Goal: Task Accomplishment & Management: Manage account settings

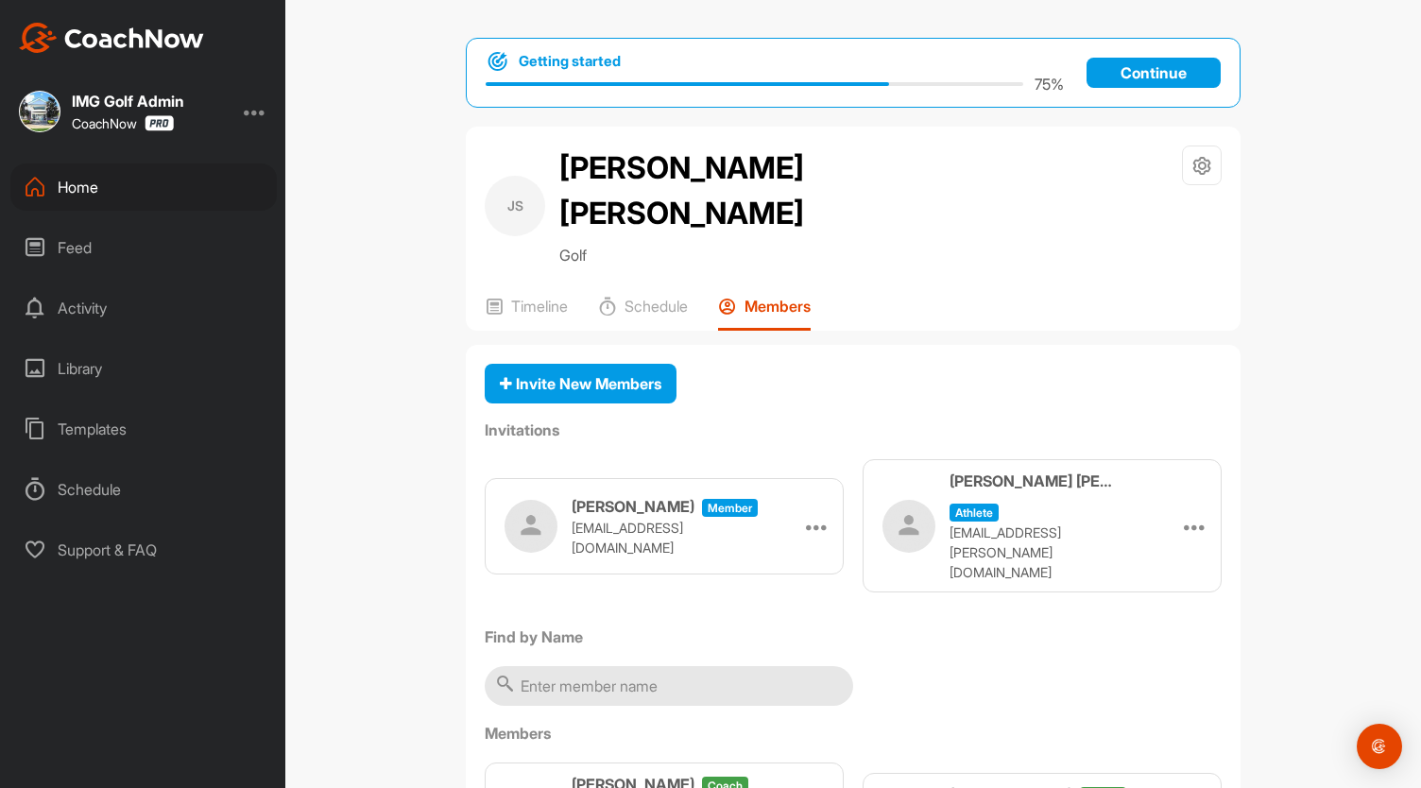
click at [96, 184] on div "Home" at bounding box center [143, 186] width 266 height 47
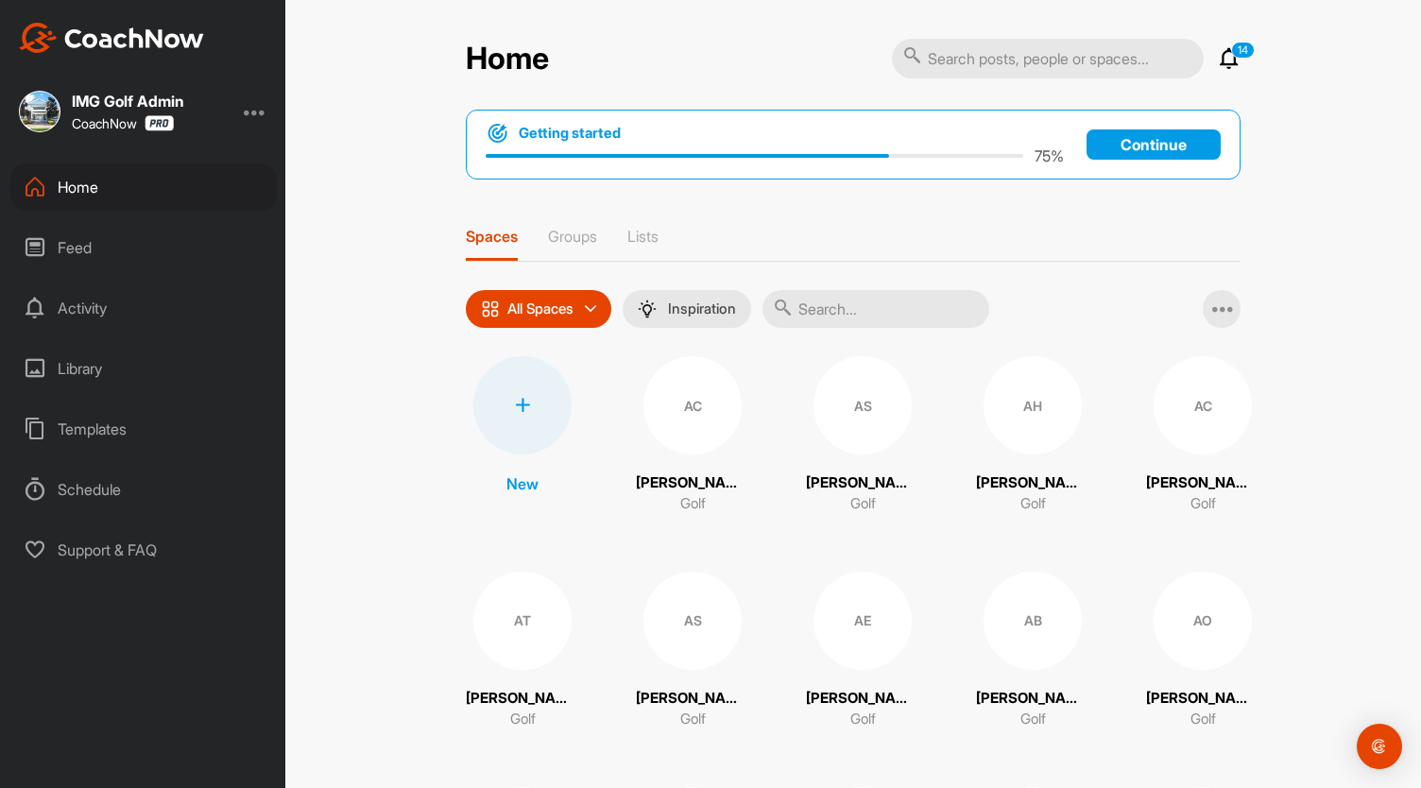
click at [826, 303] on input "text" at bounding box center [876, 309] width 227 height 38
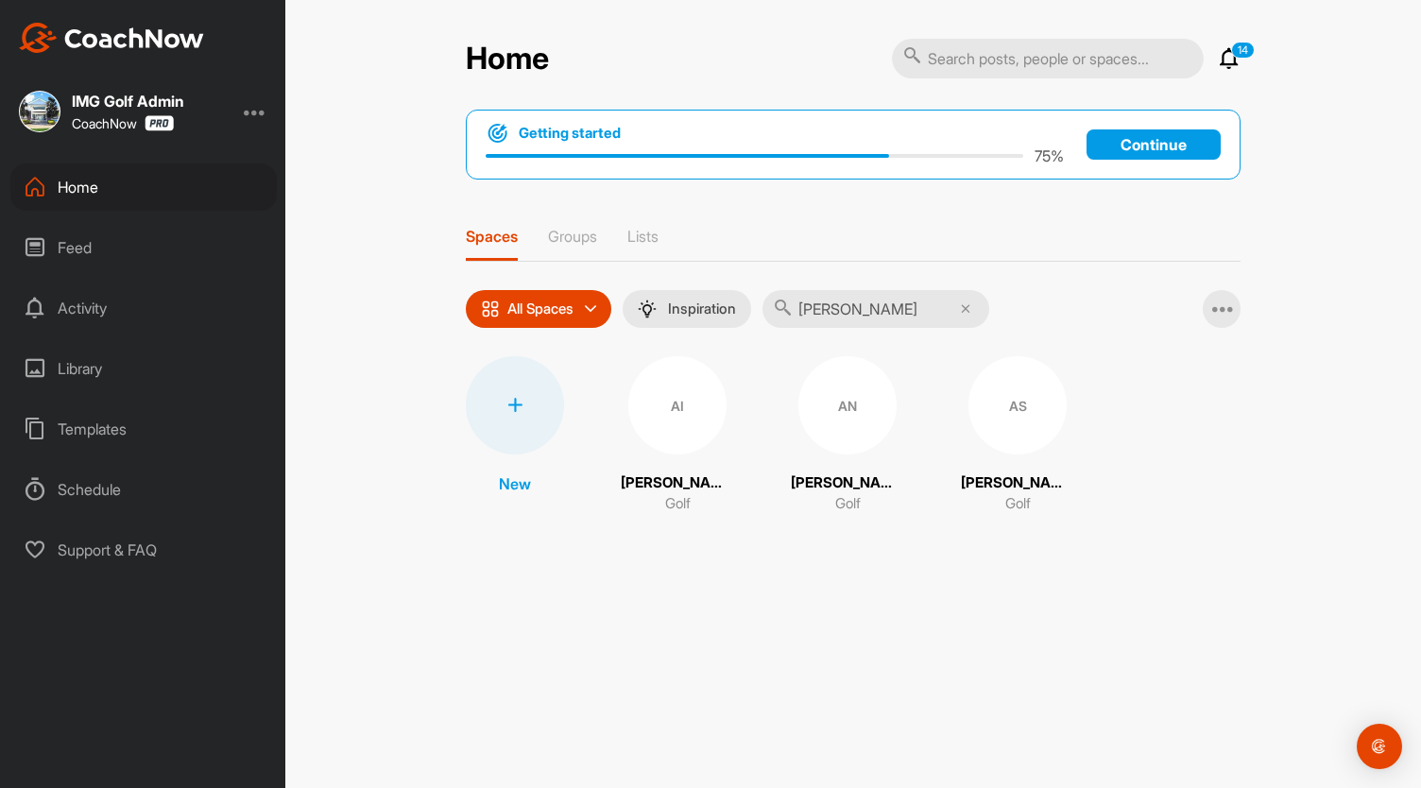
type input "[PERSON_NAME]"
click at [694, 406] on div "AI" at bounding box center [677, 405] width 98 height 98
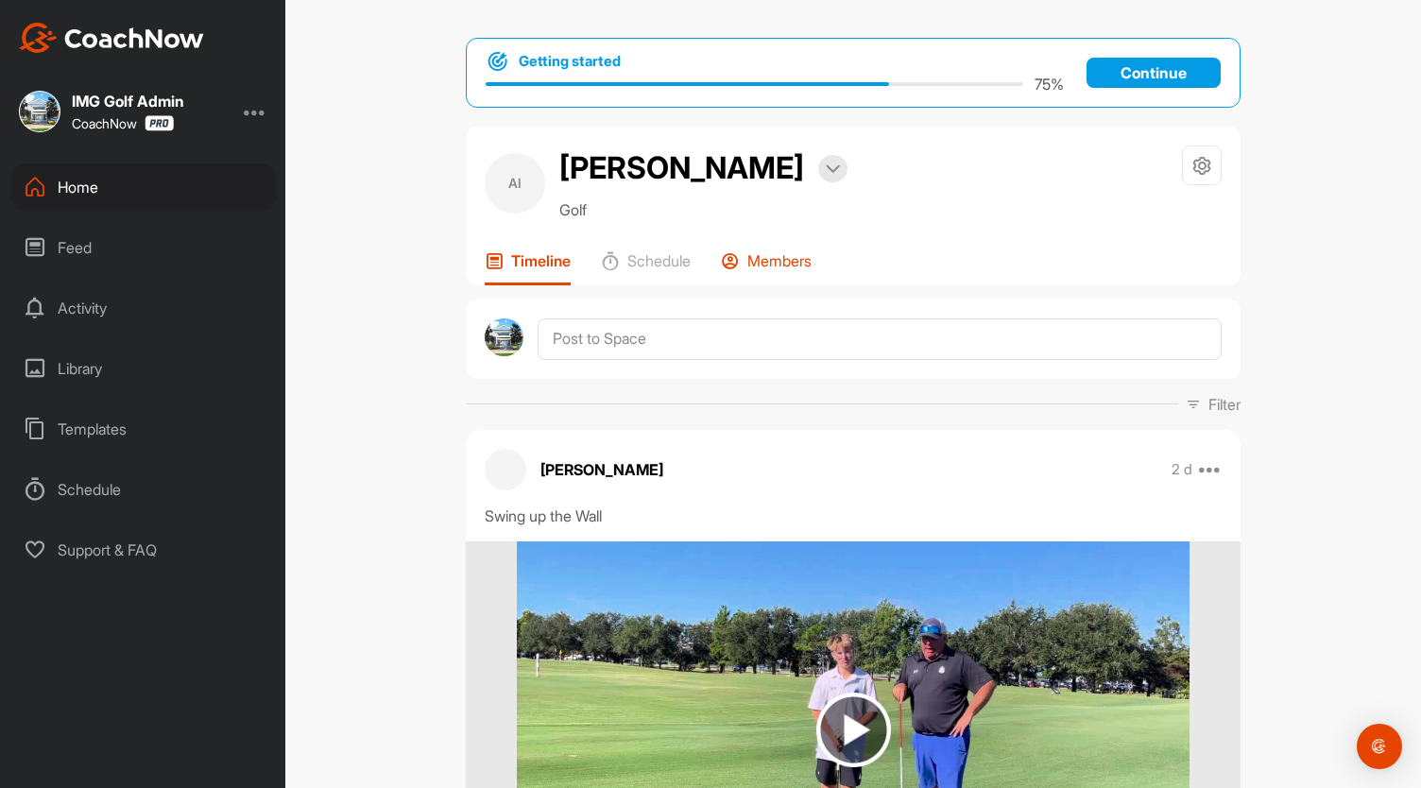
click at [768, 262] on p "Members" at bounding box center [779, 260] width 64 height 19
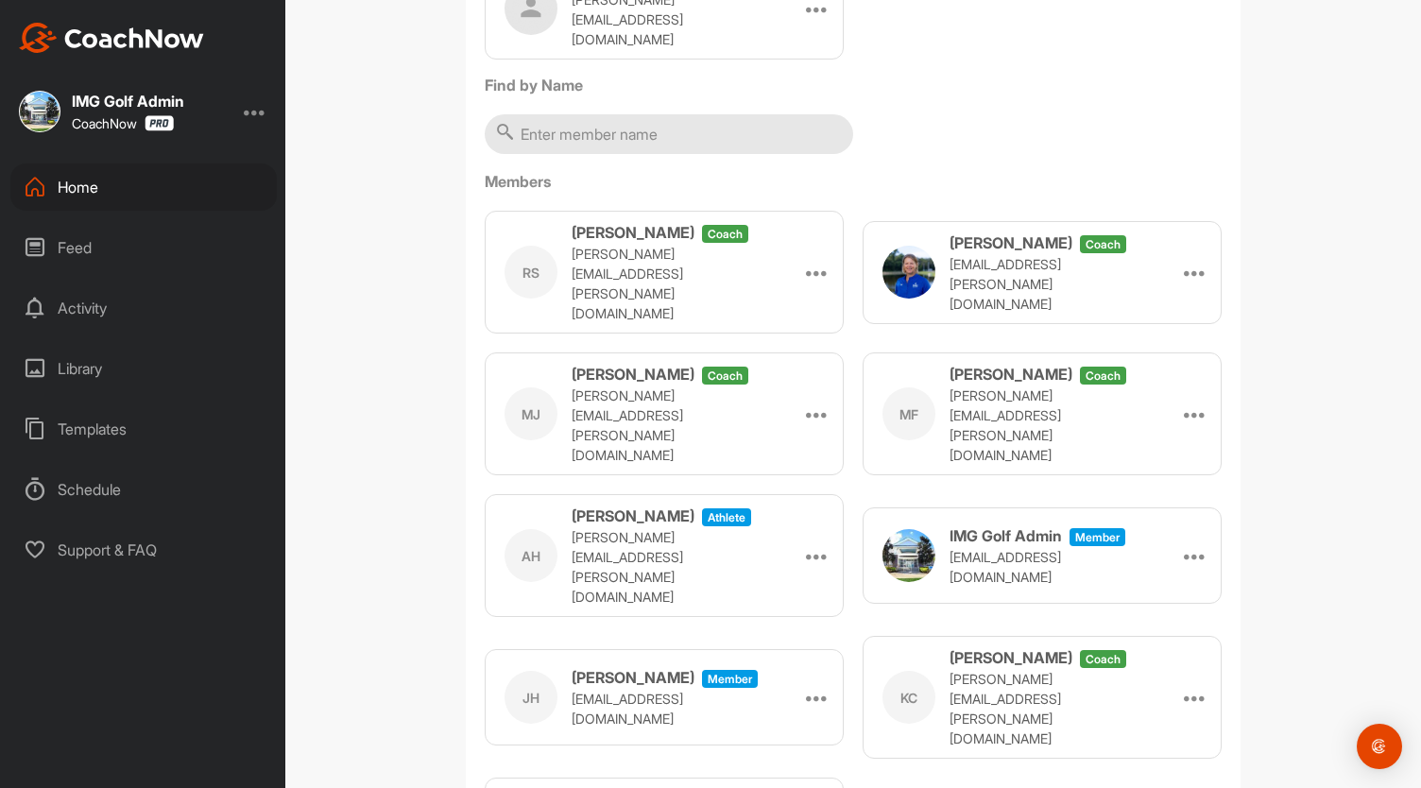
scroll to position [472, 0]
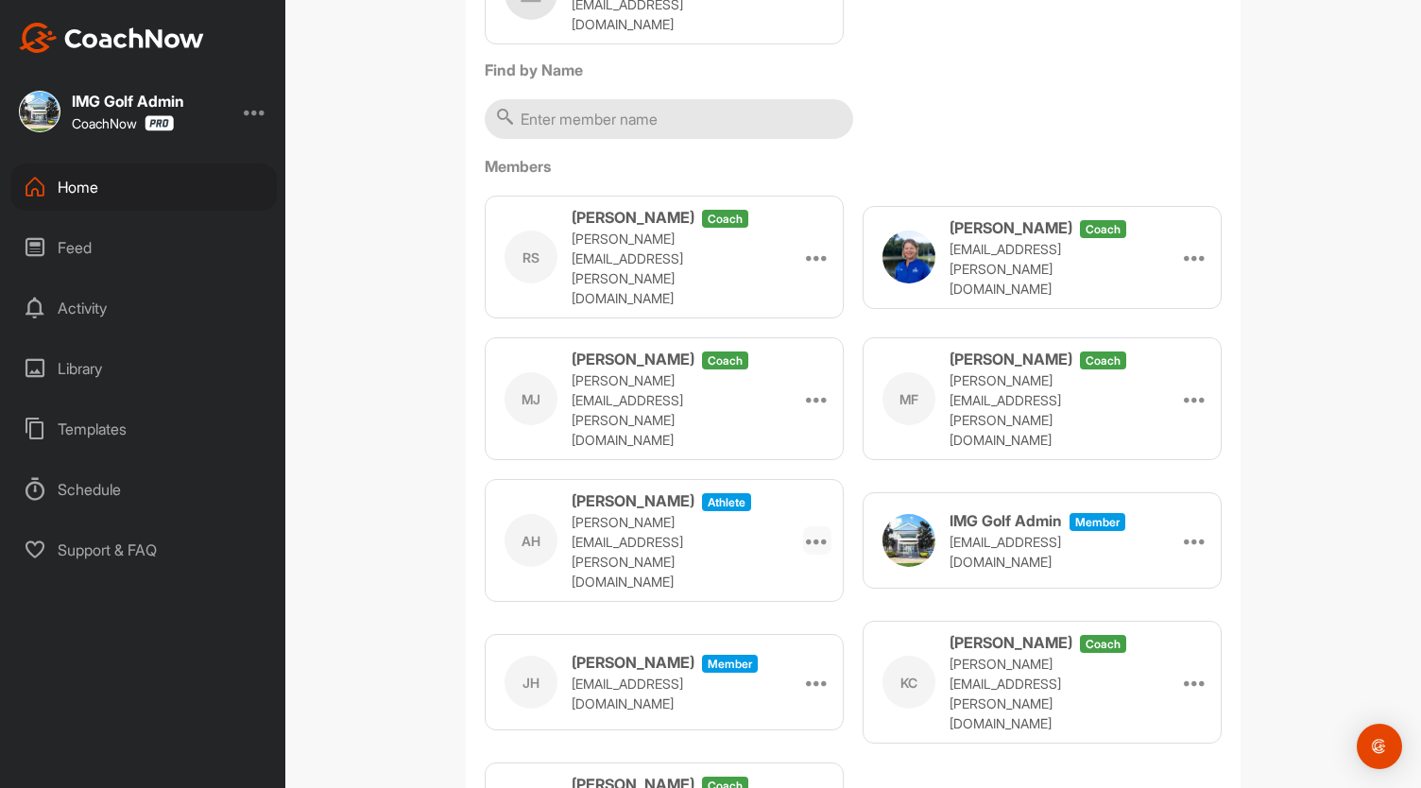
click at [803, 526] on div at bounding box center [817, 540] width 28 height 28
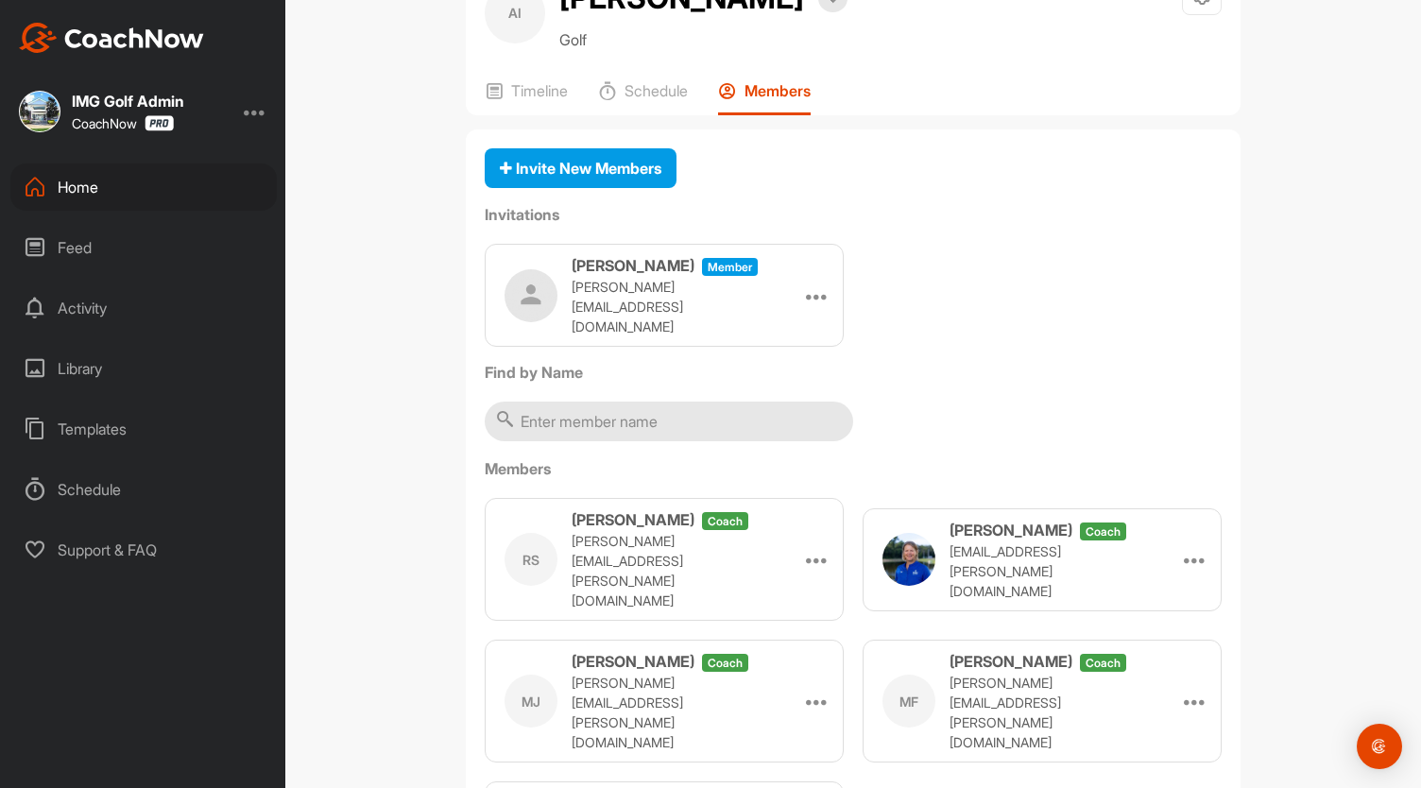
scroll to position [378, 0]
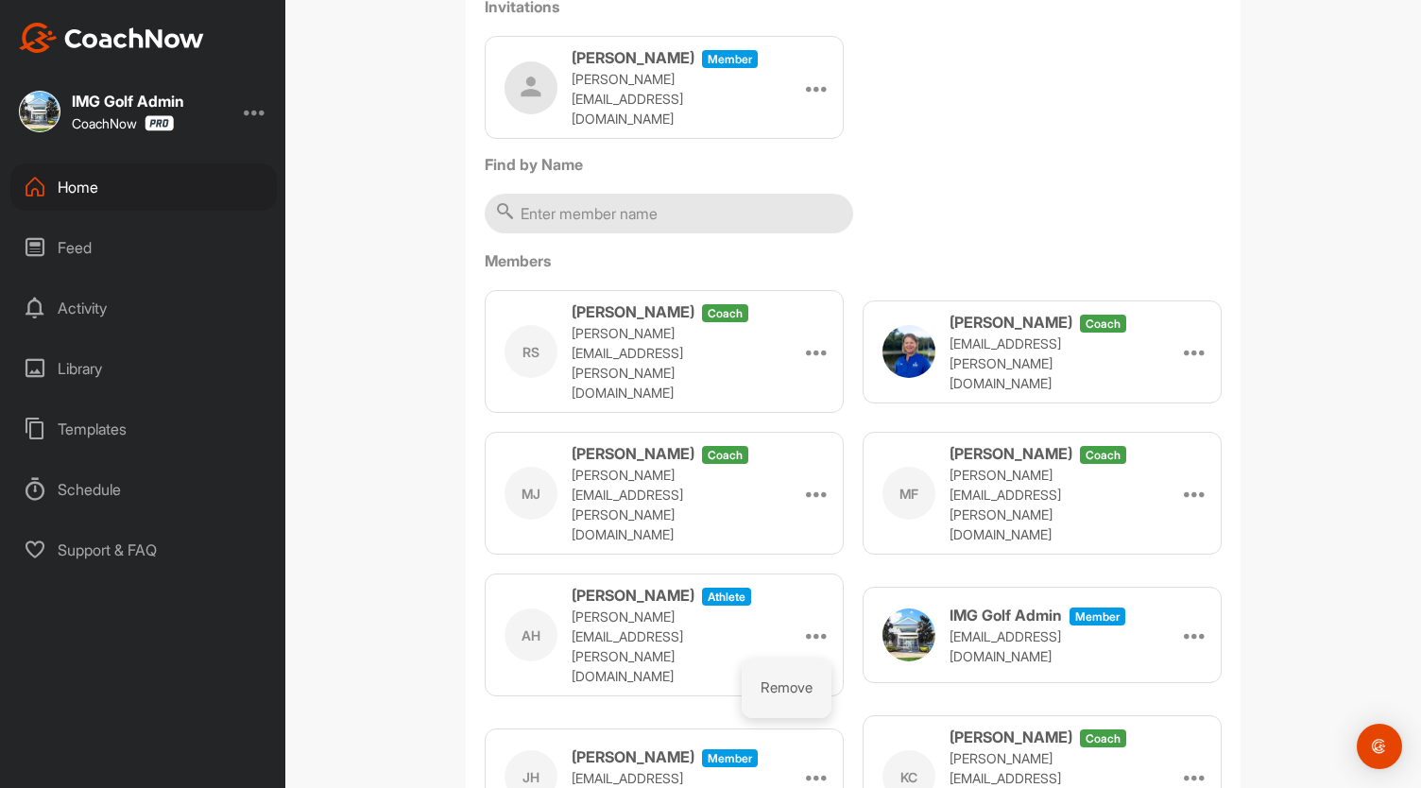
click at [764, 659] on li "Remove" at bounding box center [787, 689] width 90 height 60
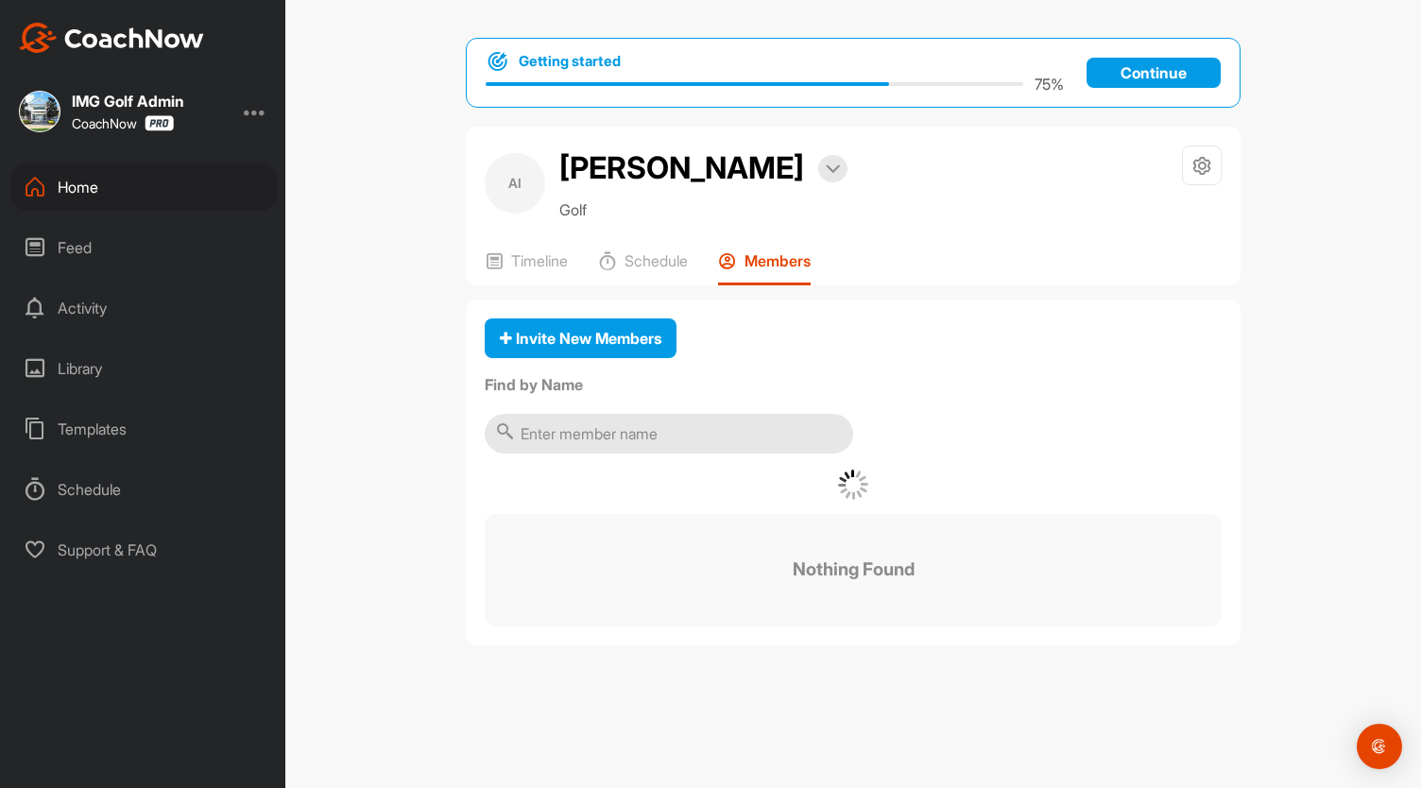
scroll to position [0, 0]
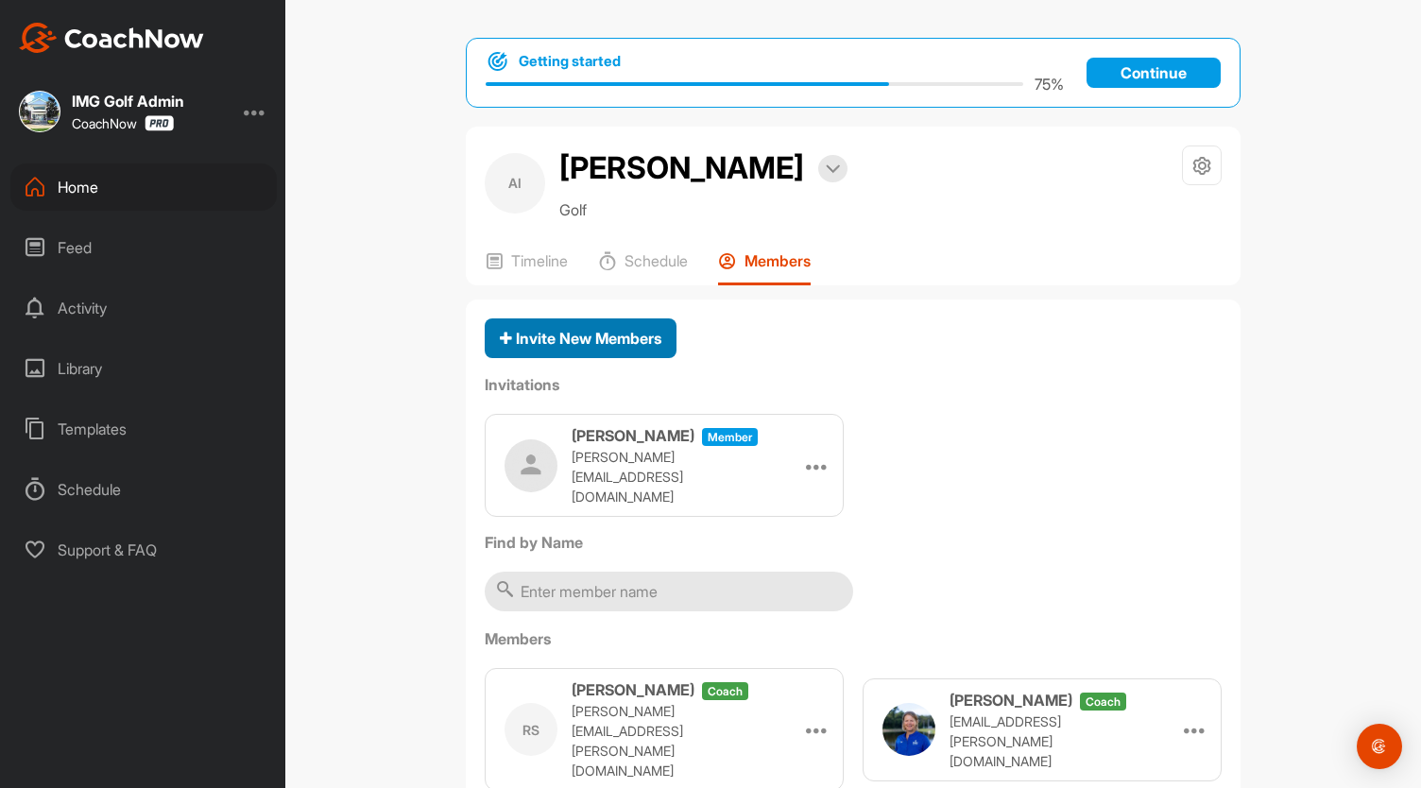
click at [584, 330] on span "Invite New Members" at bounding box center [581, 338] width 162 height 19
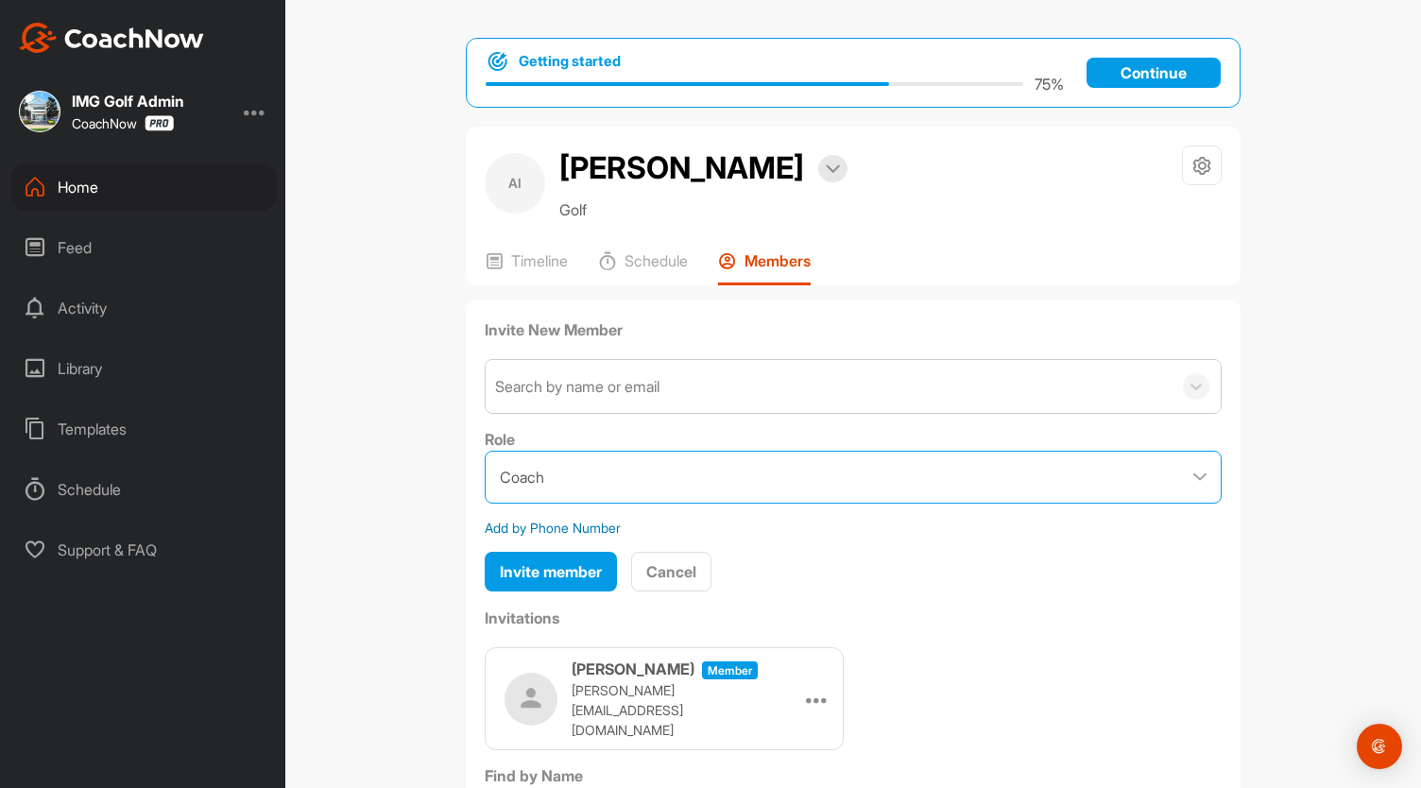
click at [644, 473] on select "Coach Member" at bounding box center [853, 477] width 737 height 53
select select "contributor"
click at [485, 451] on select "Coach Member" at bounding box center [853, 477] width 737 height 53
click at [1179, 99] on div "Getting started 75 % Continue" at bounding box center [853, 73] width 775 height 70
click at [1203, 168] on icon at bounding box center [1203, 166] width 22 height 22
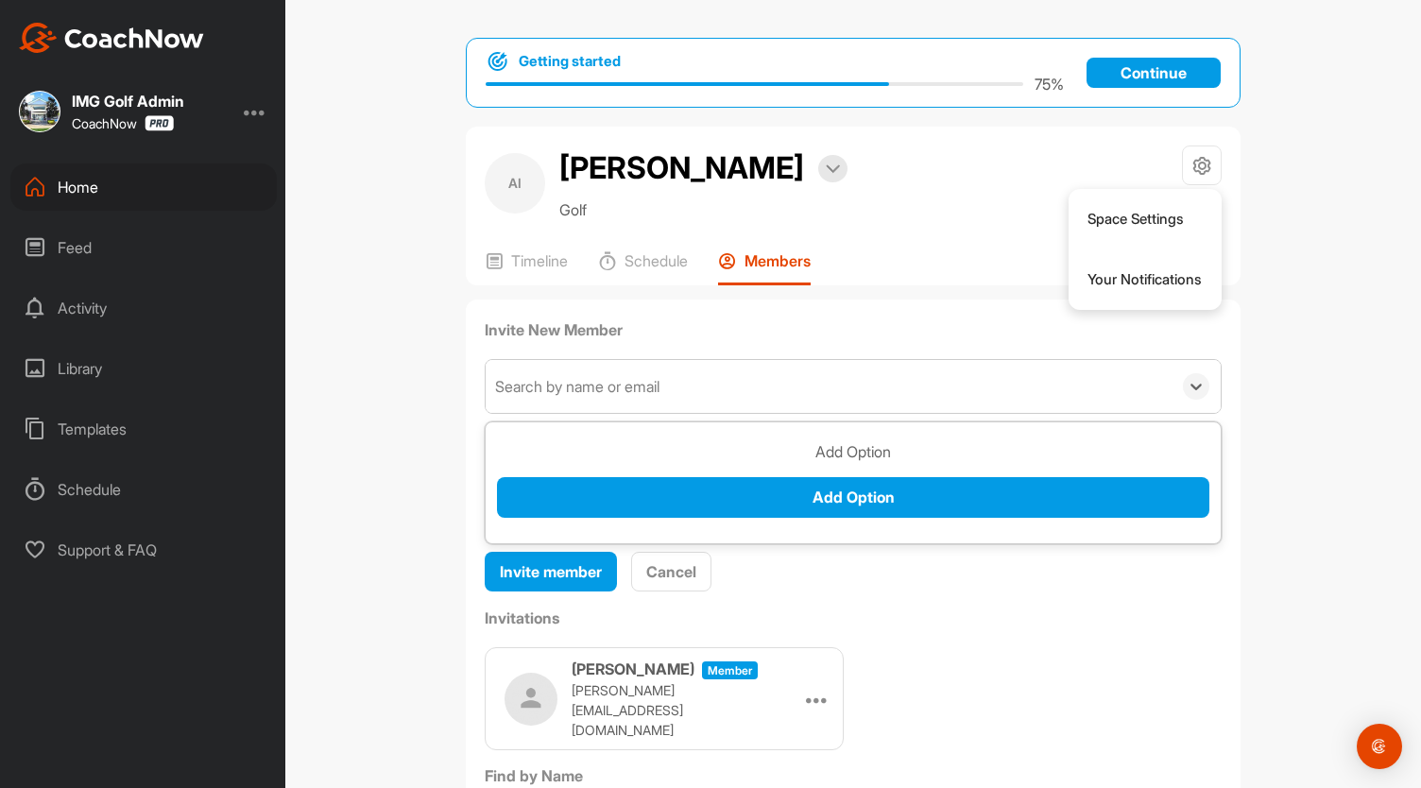
click at [534, 386] on div "Search by name or email" at bounding box center [577, 386] width 164 height 23
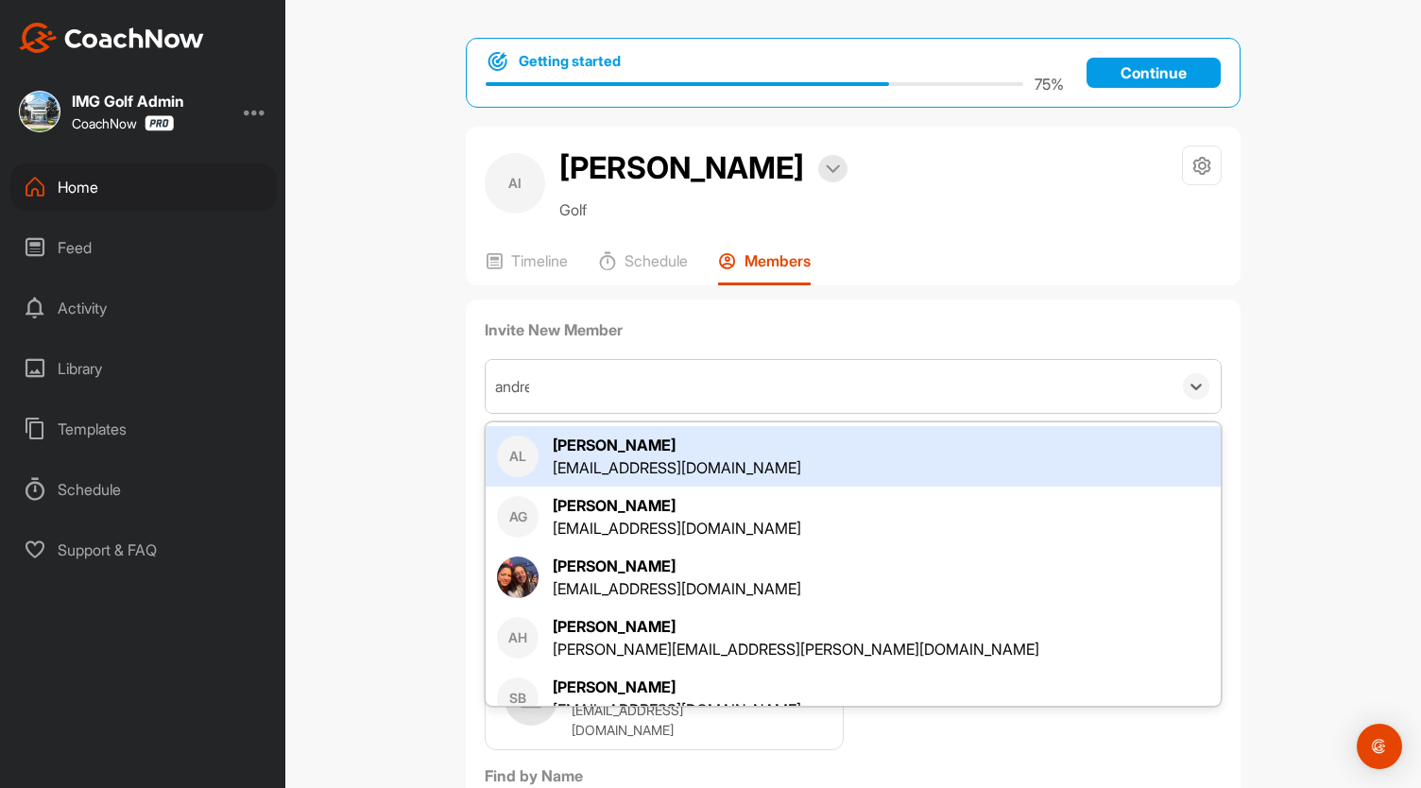
type input "[PERSON_NAME]"
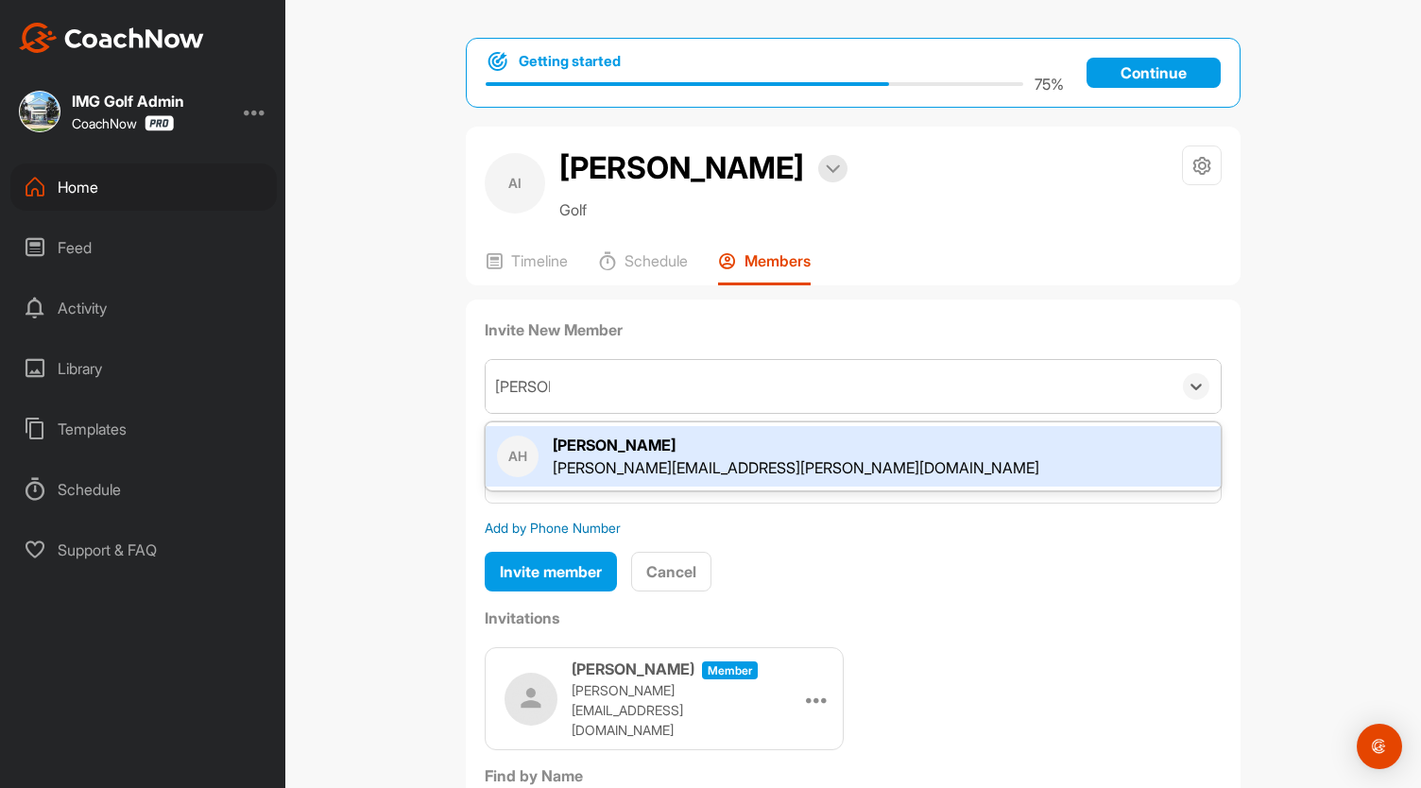
click at [567, 449] on div "[PERSON_NAME]" at bounding box center [796, 445] width 487 height 23
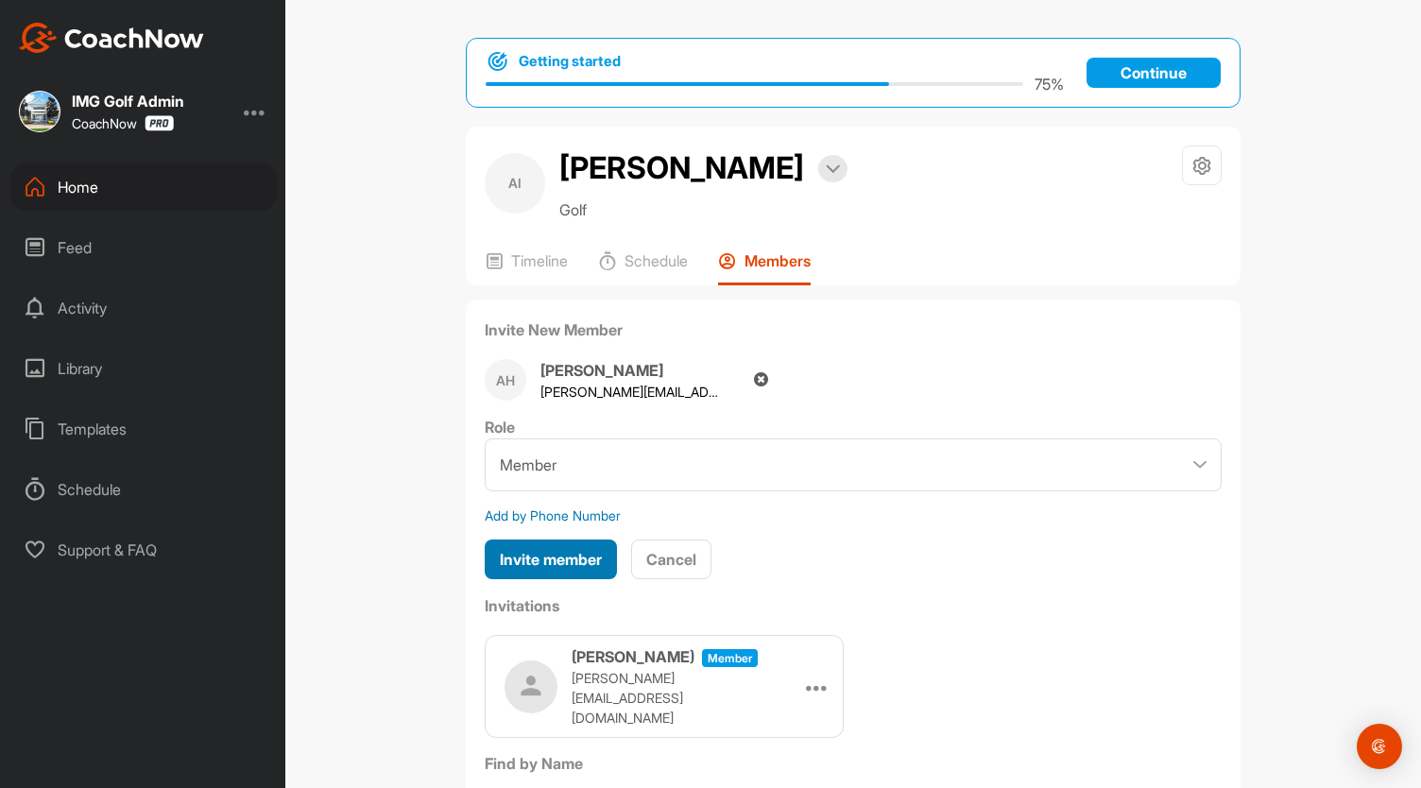
click at [534, 558] on span "Invite member" at bounding box center [551, 559] width 102 height 19
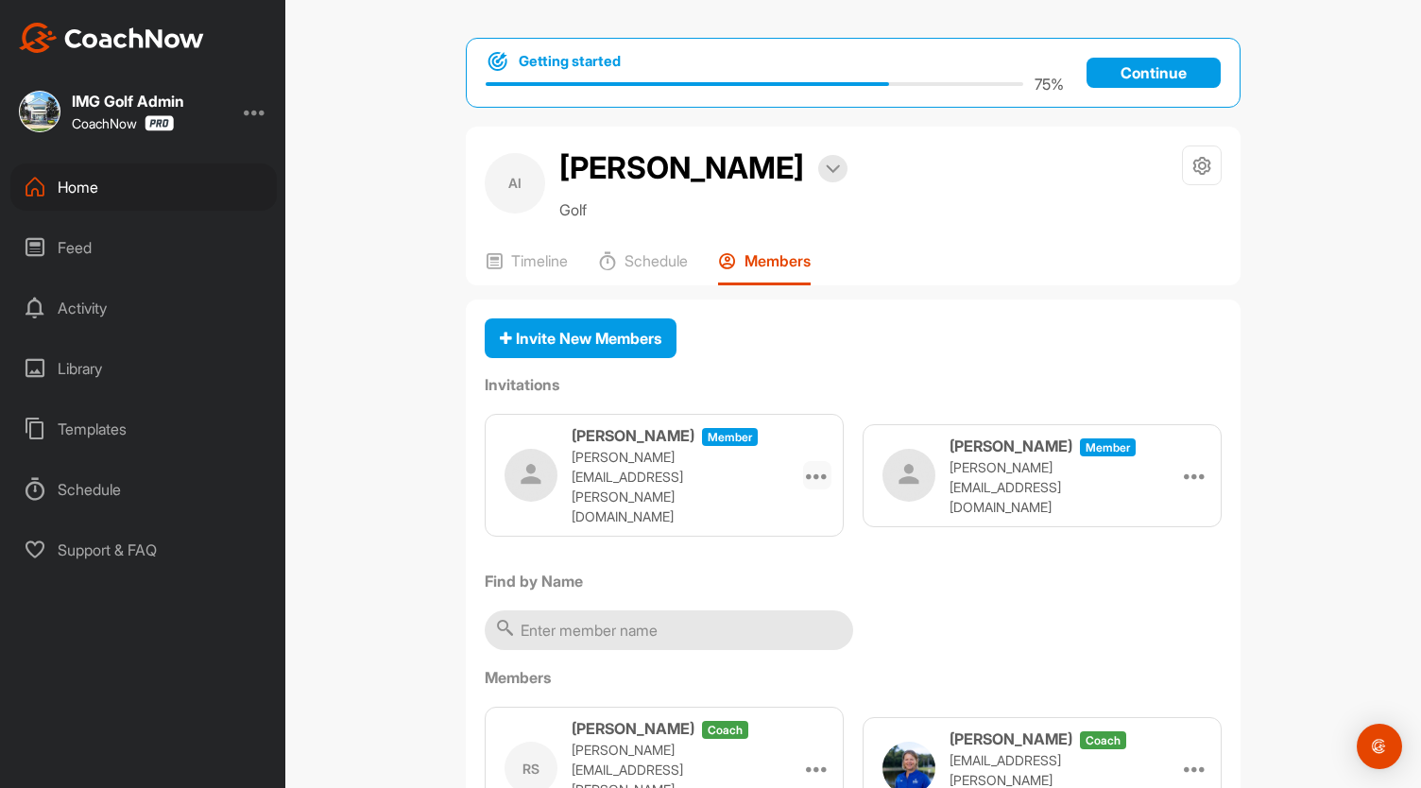
click at [818, 462] on div at bounding box center [817, 475] width 28 height 28
click at [58, 193] on div "Home" at bounding box center [143, 186] width 266 height 47
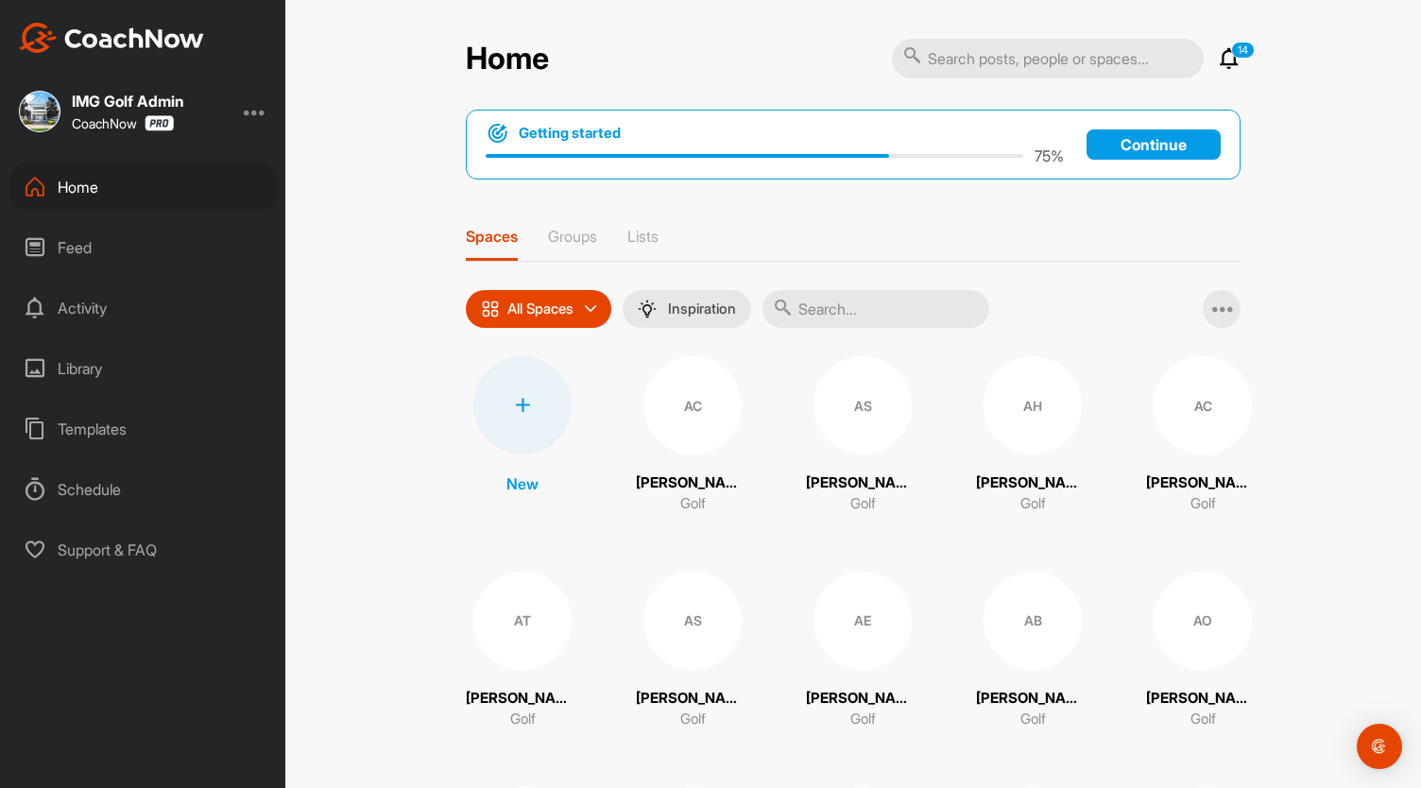
drag, startPoint x: 826, startPoint y: 296, endPoint x: 833, endPoint y: 307, distance: 13.1
click at [826, 298] on input "text" at bounding box center [876, 309] width 227 height 38
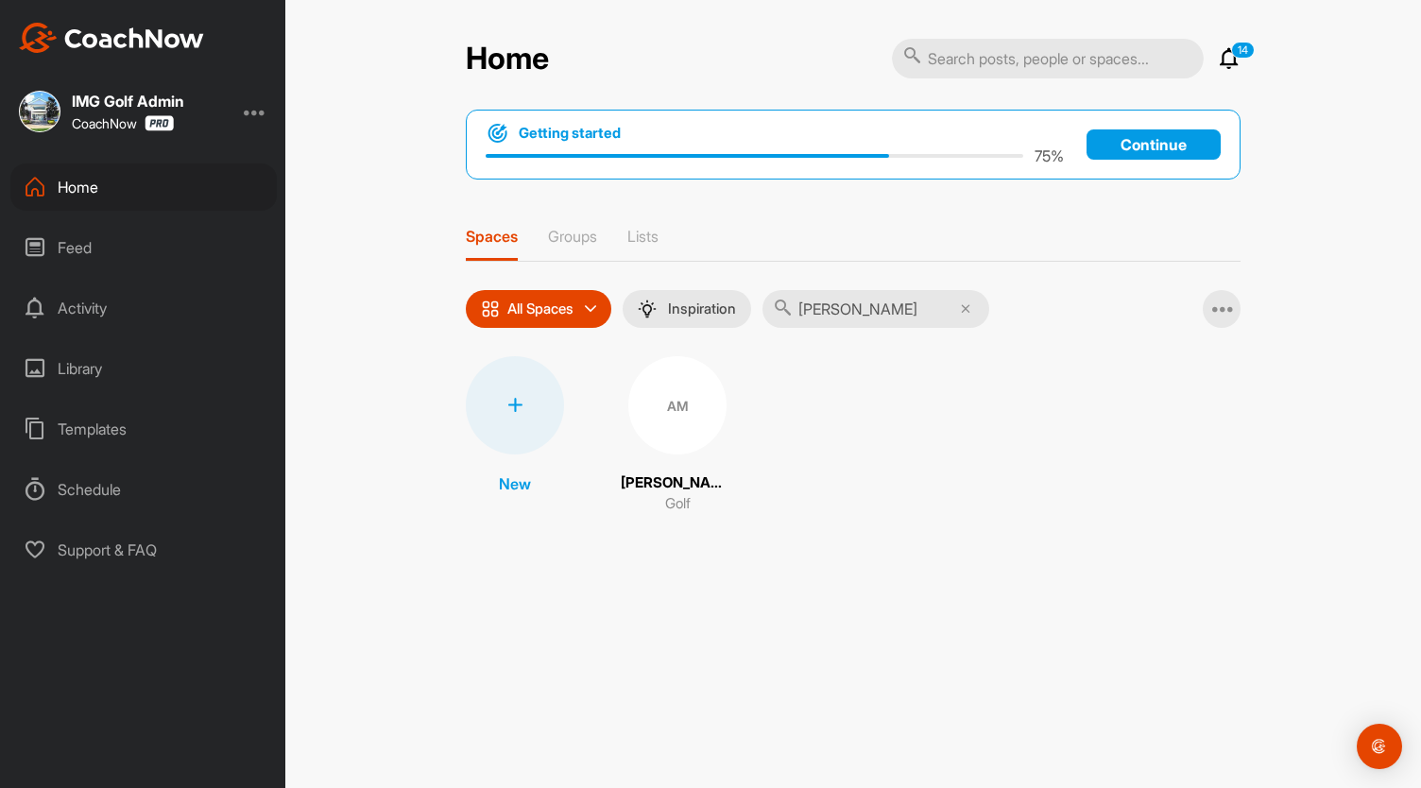
type input "[PERSON_NAME]"
click at [659, 399] on div "AM" at bounding box center [677, 405] width 98 height 98
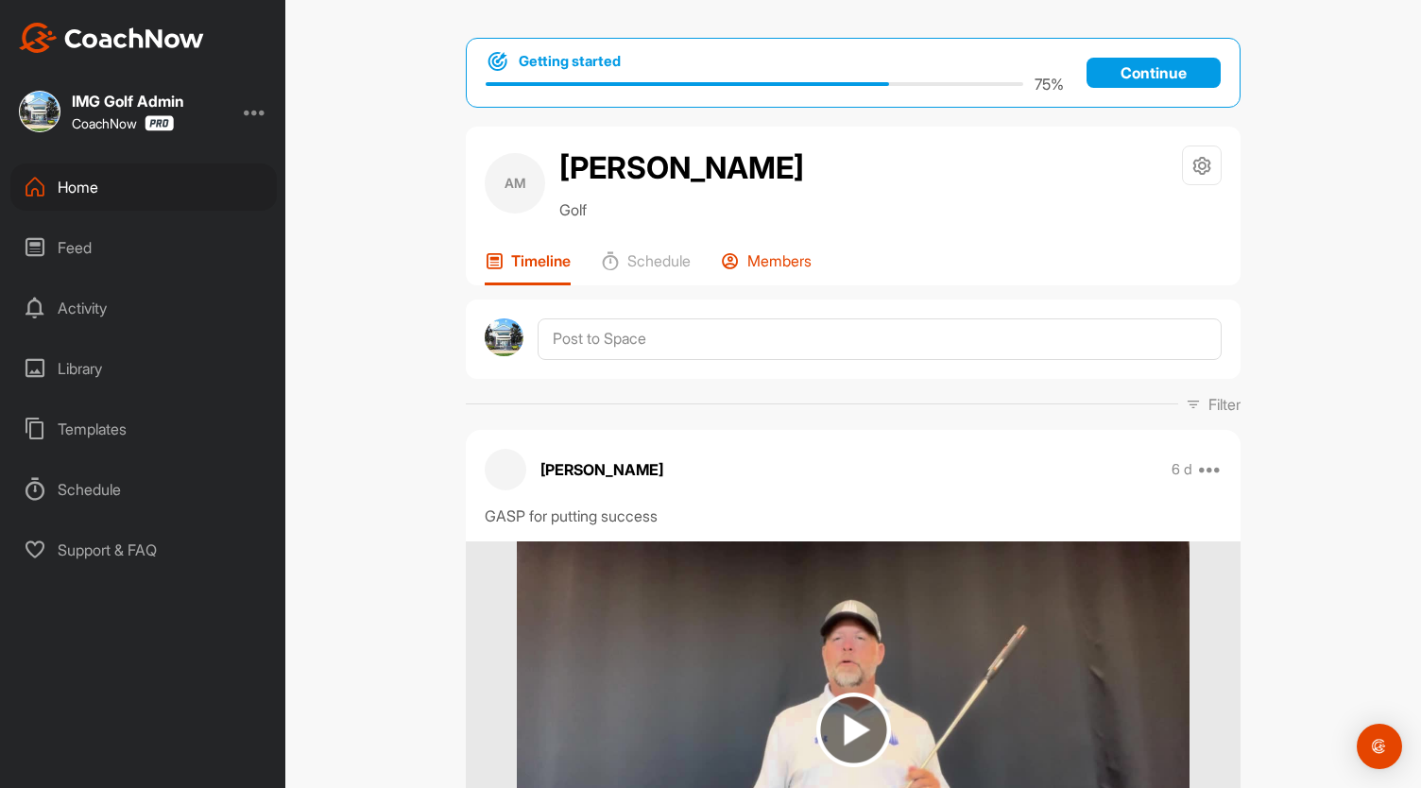
click at [739, 268] on div "Members" at bounding box center [766, 268] width 91 height 34
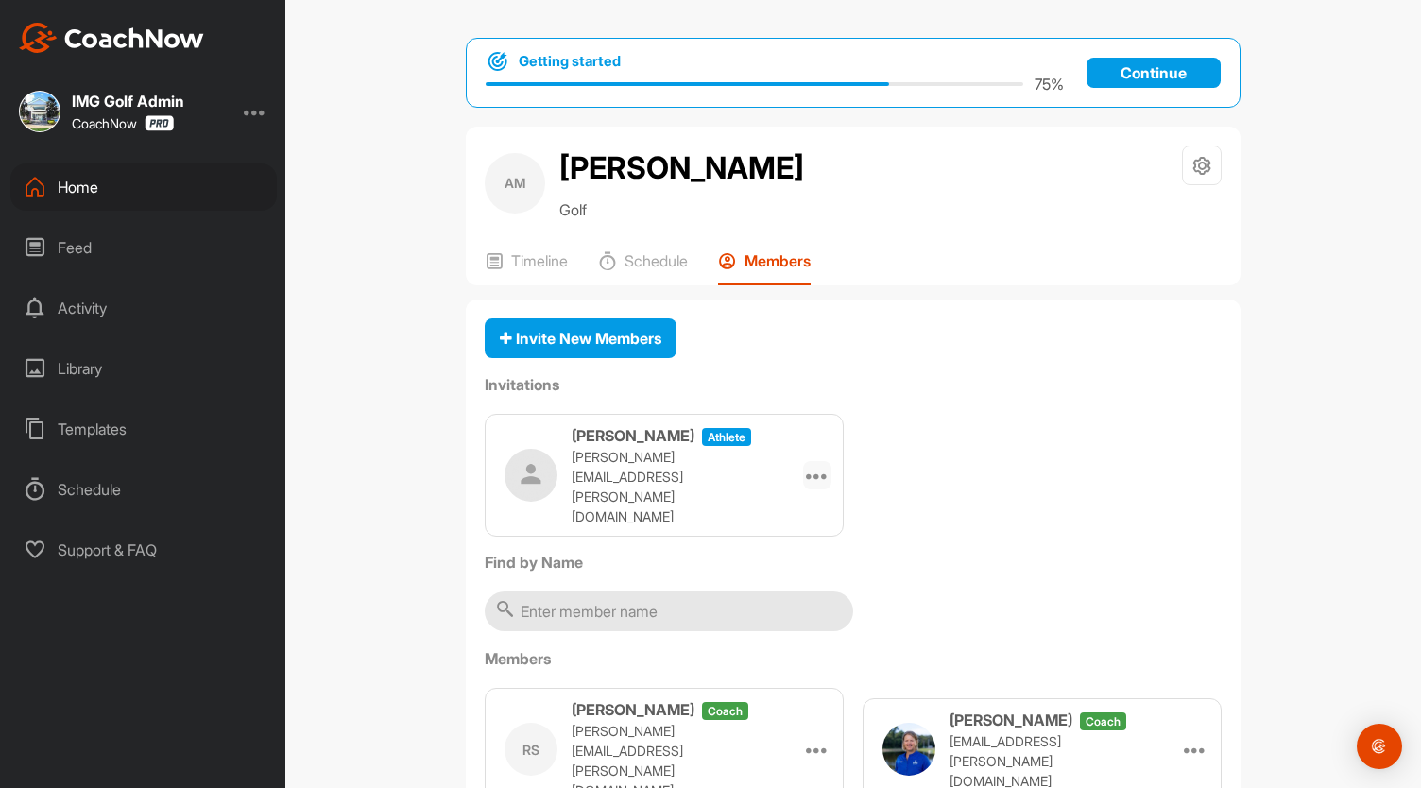
click at [809, 464] on icon at bounding box center [817, 475] width 23 height 23
click at [784, 571] on li "Re-send" at bounding box center [780, 588] width 101 height 60
click at [806, 464] on icon at bounding box center [817, 475] width 23 height 23
click at [761, 583] on li "Re-send" at bounding box center [780, 588] width 101 height 60
click at [116, 184] on div "Home" at bounding box center [143, 186] width 266 height 47
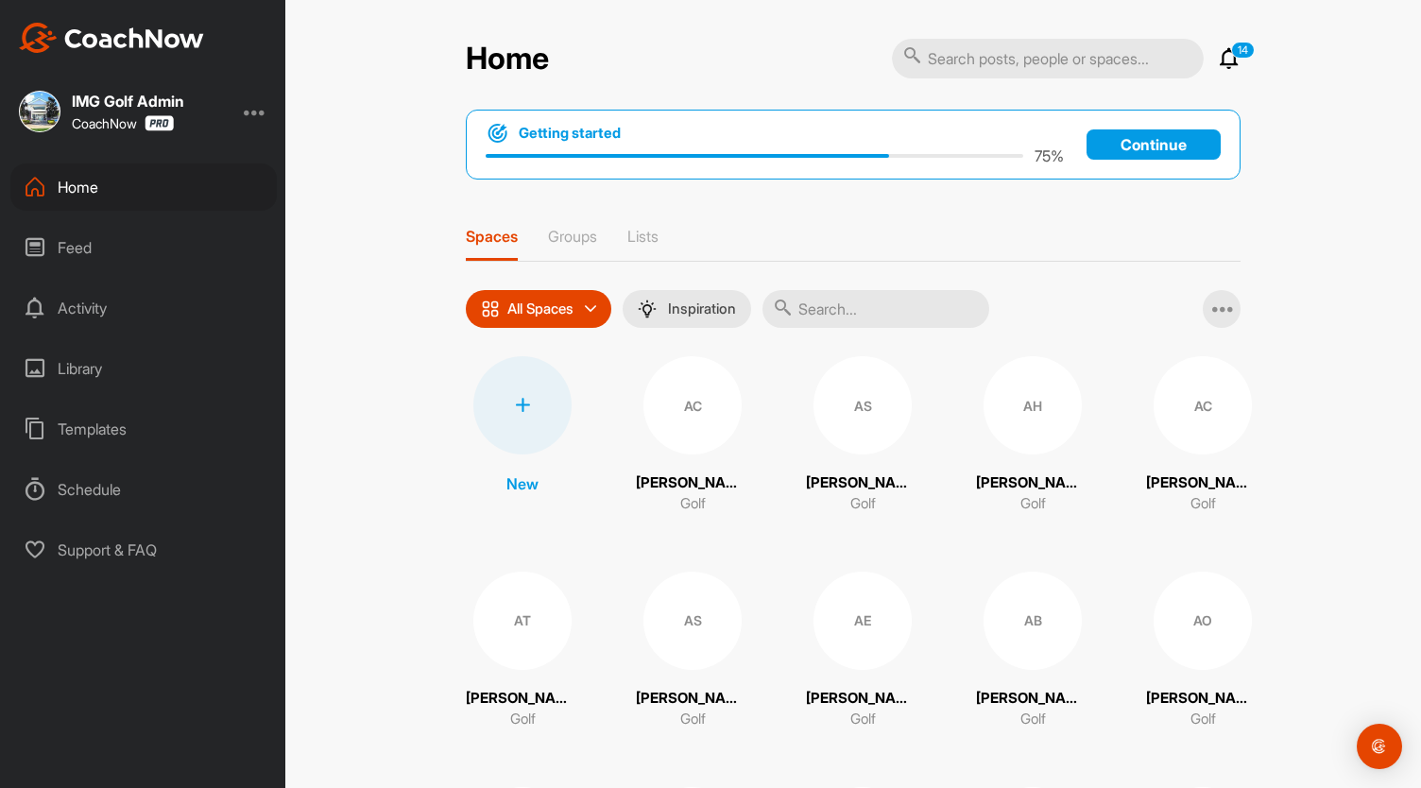
click at [836, 320] on input "text" at bounding box center [876, 309] width 227 height 38
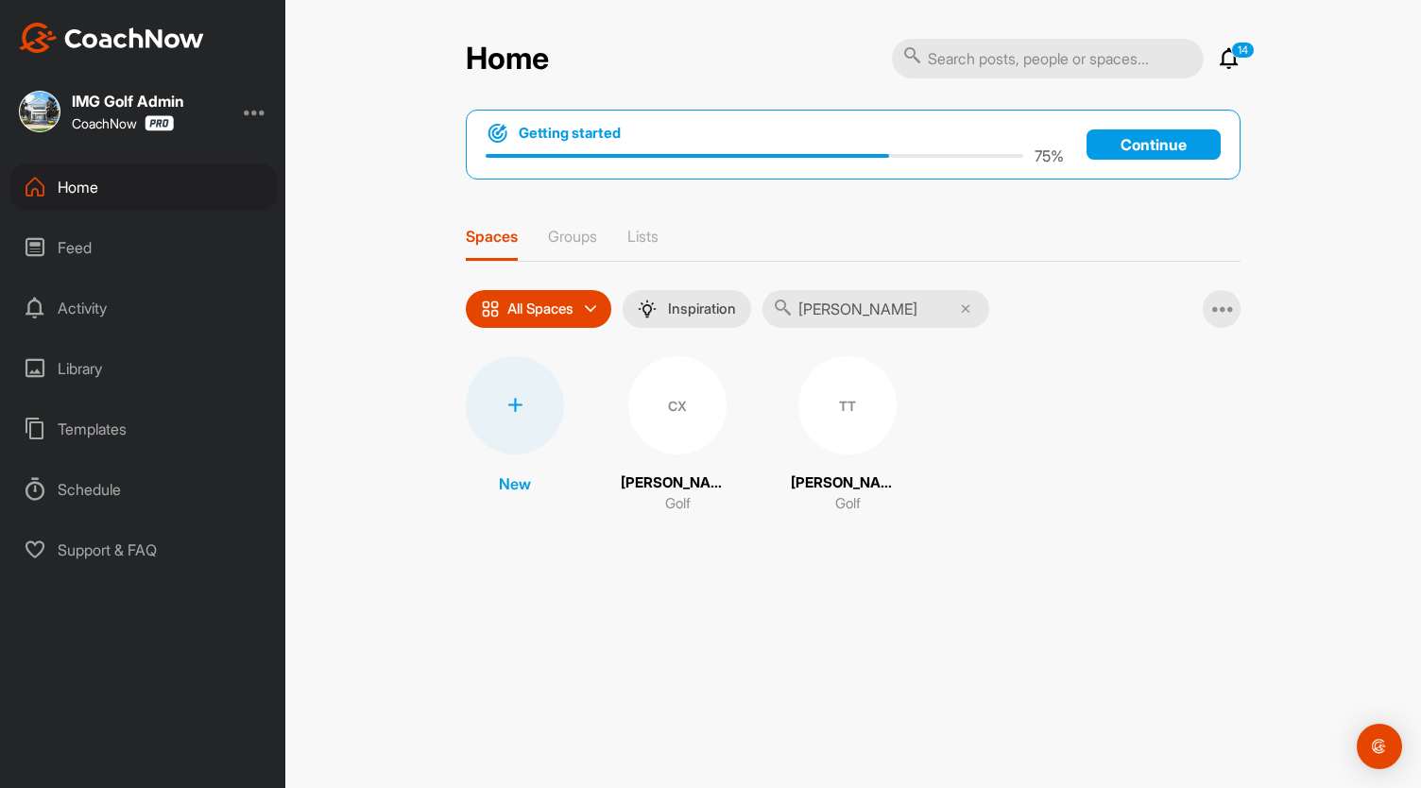
type input "[PERSON_NAME]"
click at [660, 419] on div "CX" at bounding box center [677, 405] width 98 height 98
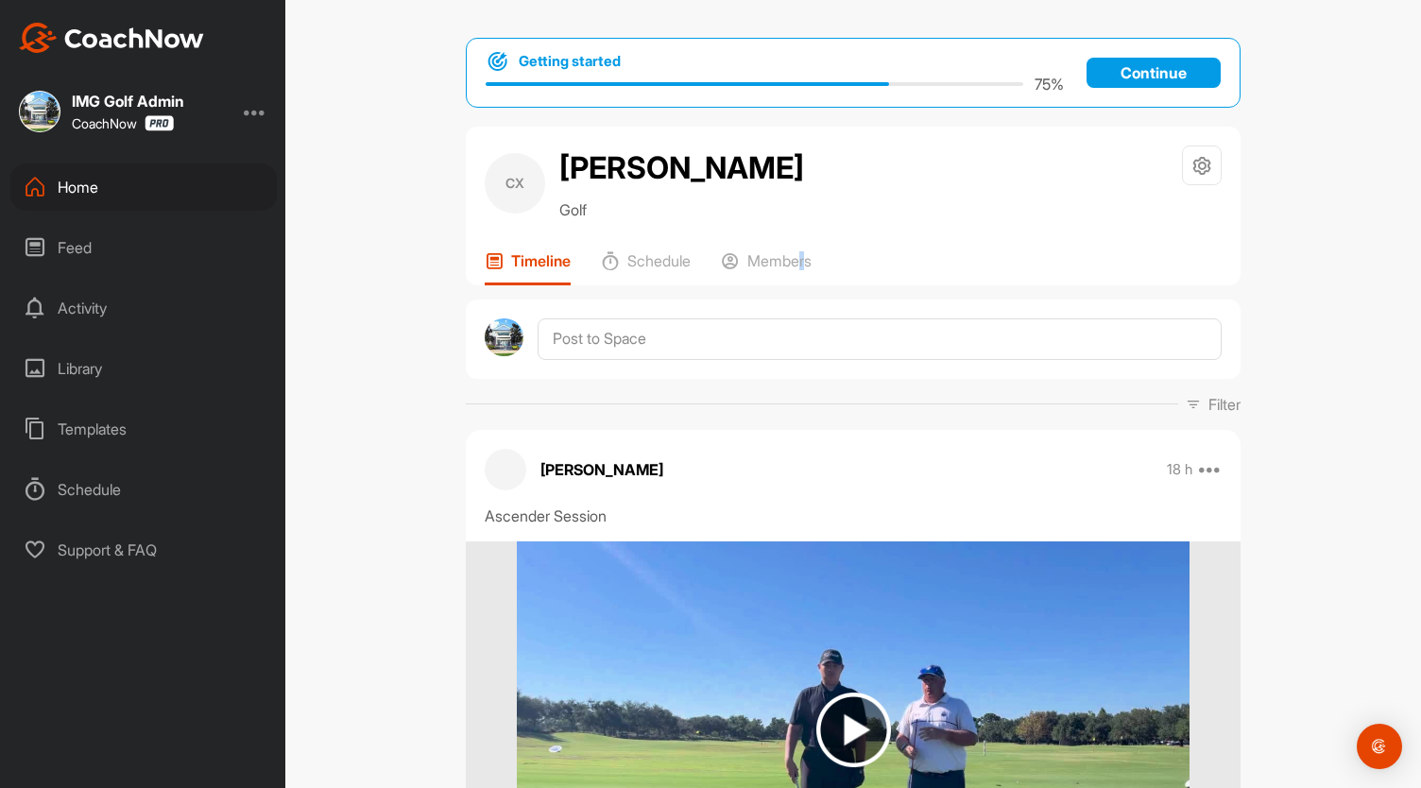
click at [801, 245] on div "CX Chenrui Xu Golf Space Settings Your Notifications Timeline Schedule Members" at bounding box center [853, 206] width 775 height 159
click at [790, 257] on p "Members" at bounding box center [779, 260] width 64 height 19
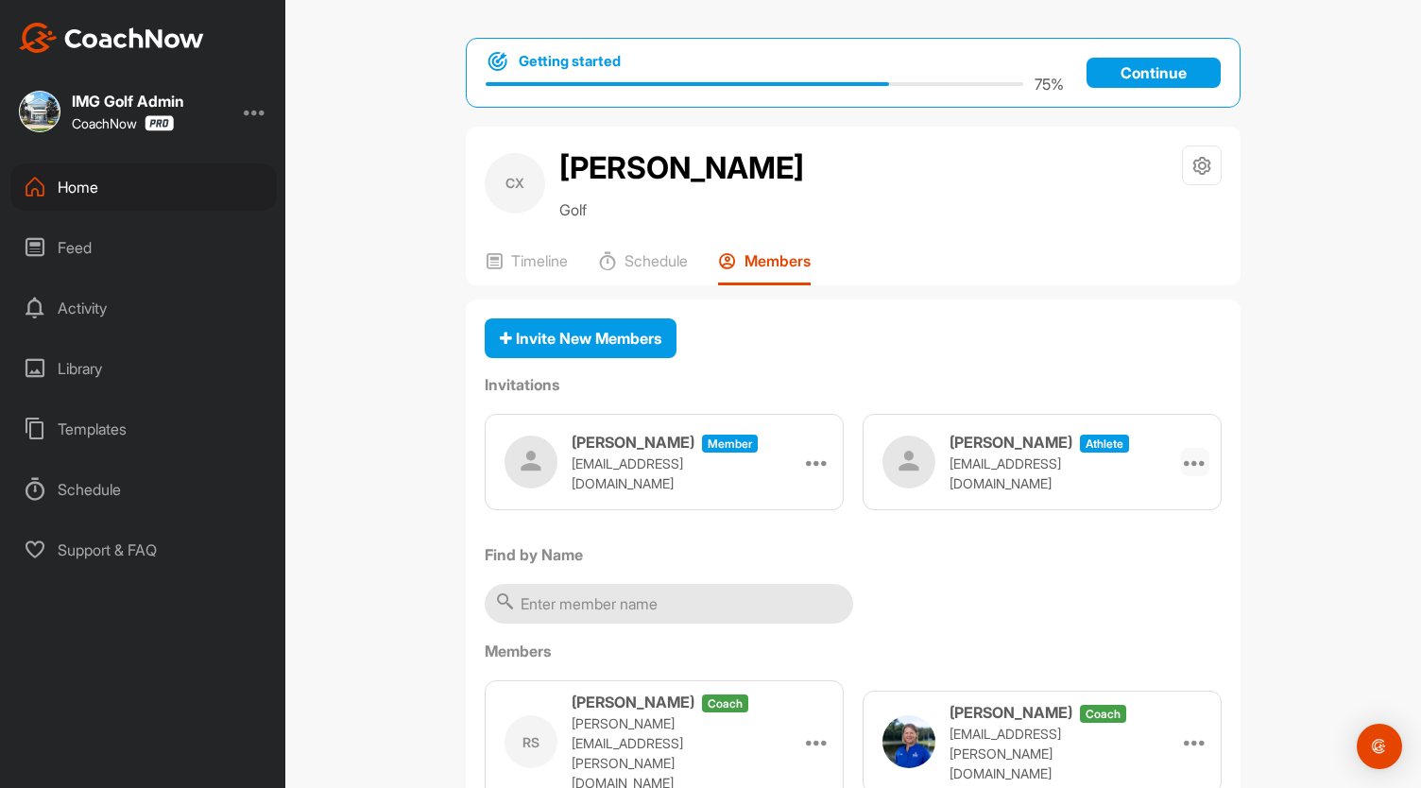
click at [1181, 458] on div at bounding box center [1195, 462] width 28 height 28
click at [1163, 570] on li "Re-send" at bounding box center [1158, 575] width 101 height 60
click at [1184, 460] on icon at bounding box center [1195, 462] width 23 height 23
click at [1164, 558] on li "Re-send" at bounding box center [1158, 575] width 101 height 60
click at [104, 180] on div "Home" at bounding box center [143, 186] width 266 height 47
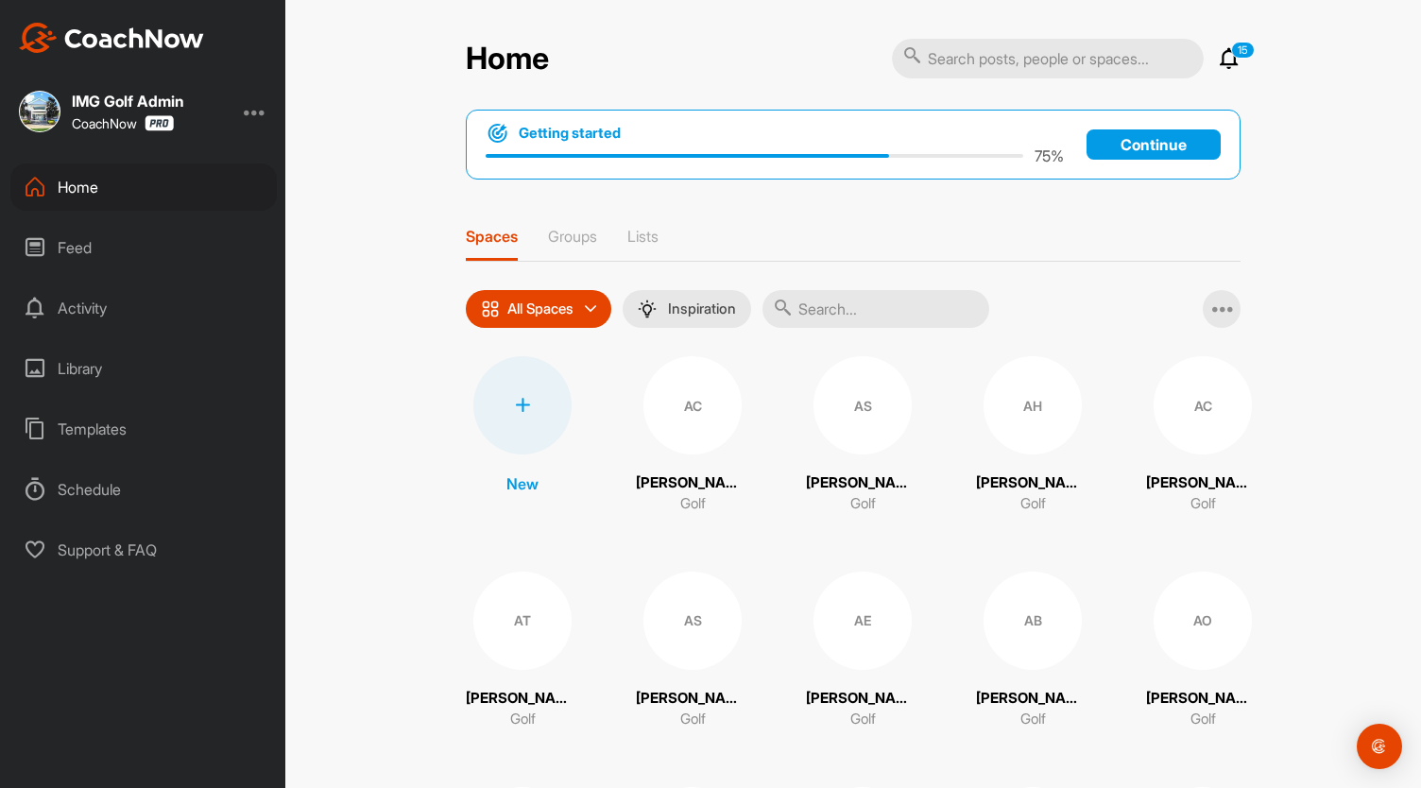
click at [799, 304] on input "text" at bounding box center [876, 309] width 227 height 38
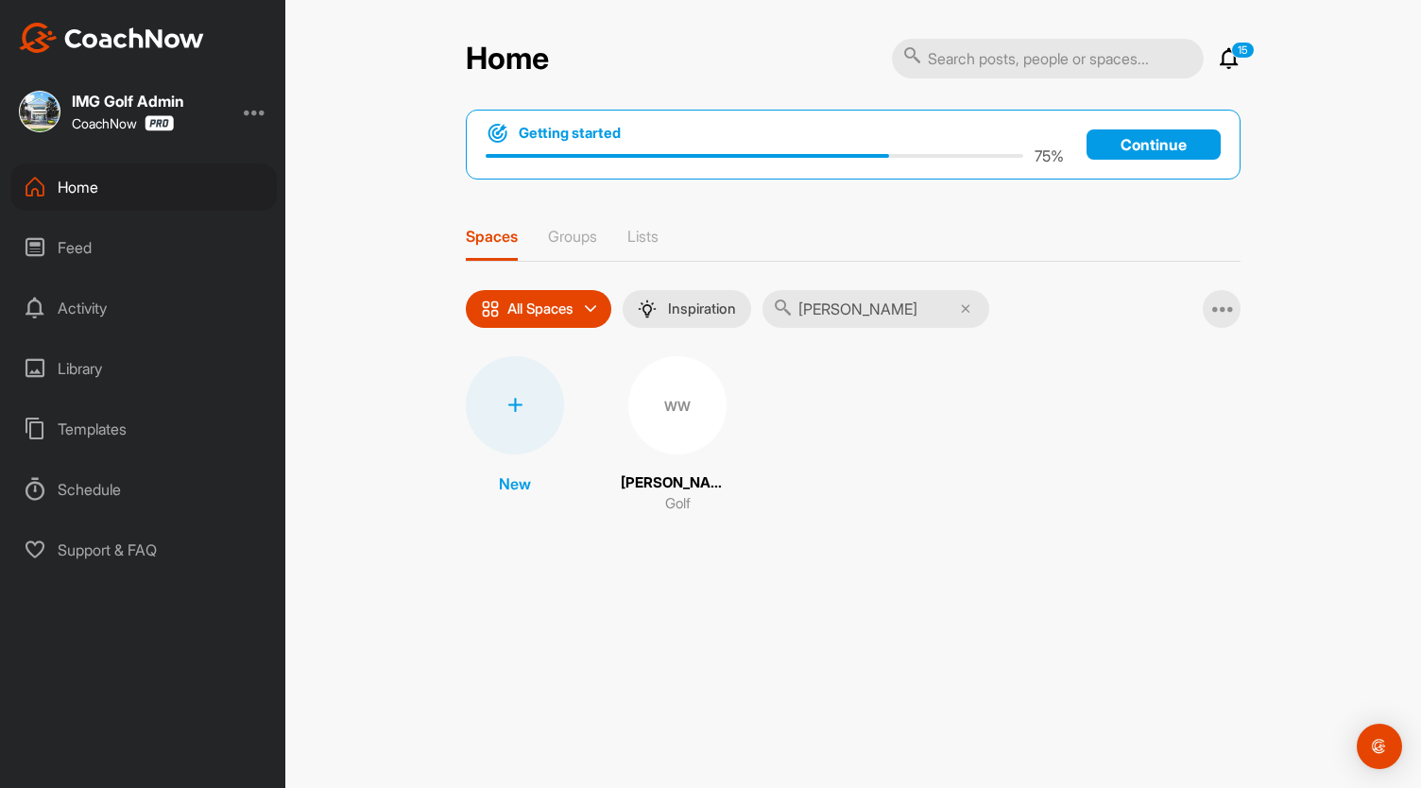
type input "[PERSON_NAME]"
click at [690, 405] on div "WW" at bounding box center [677, 405] width 98 height 98
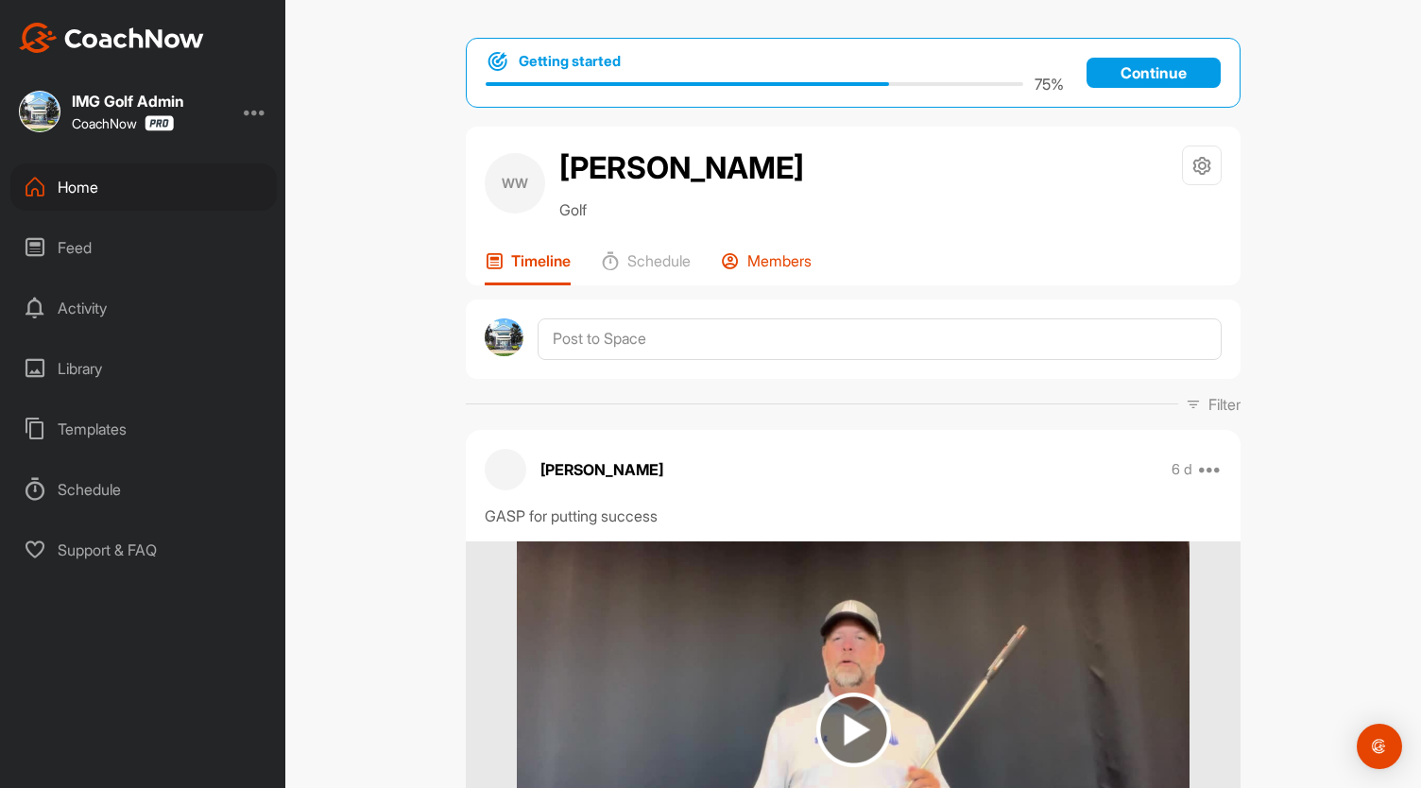
click at [762, 254] on p "Members" at bounding box center [779, 260] width 64 height 19
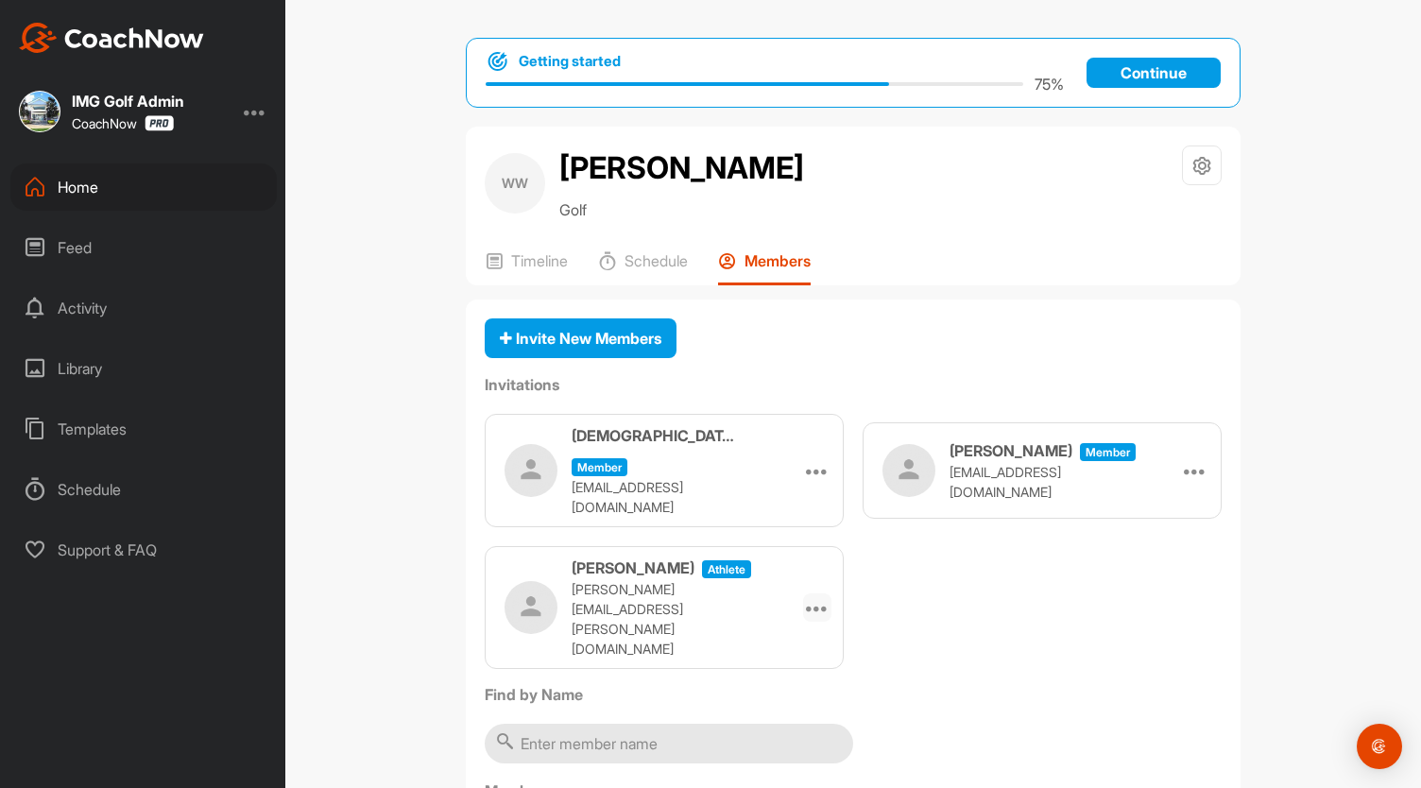
click at [817, 593] on div at bounding box center [817, 607] width 28 height 28
click at [774, 693] on li "Re-send" at bounding box center [780, 721] width 101 height 60
click at [803, 593] on div at bounding box center [817, 607] width 28 height 28
click at [774, 691] on li "Re-send" at bounding box center [780, 721] width 101 height 60
click at [812, 596] on icon at bounding box center [817, 607] width 23 height 23
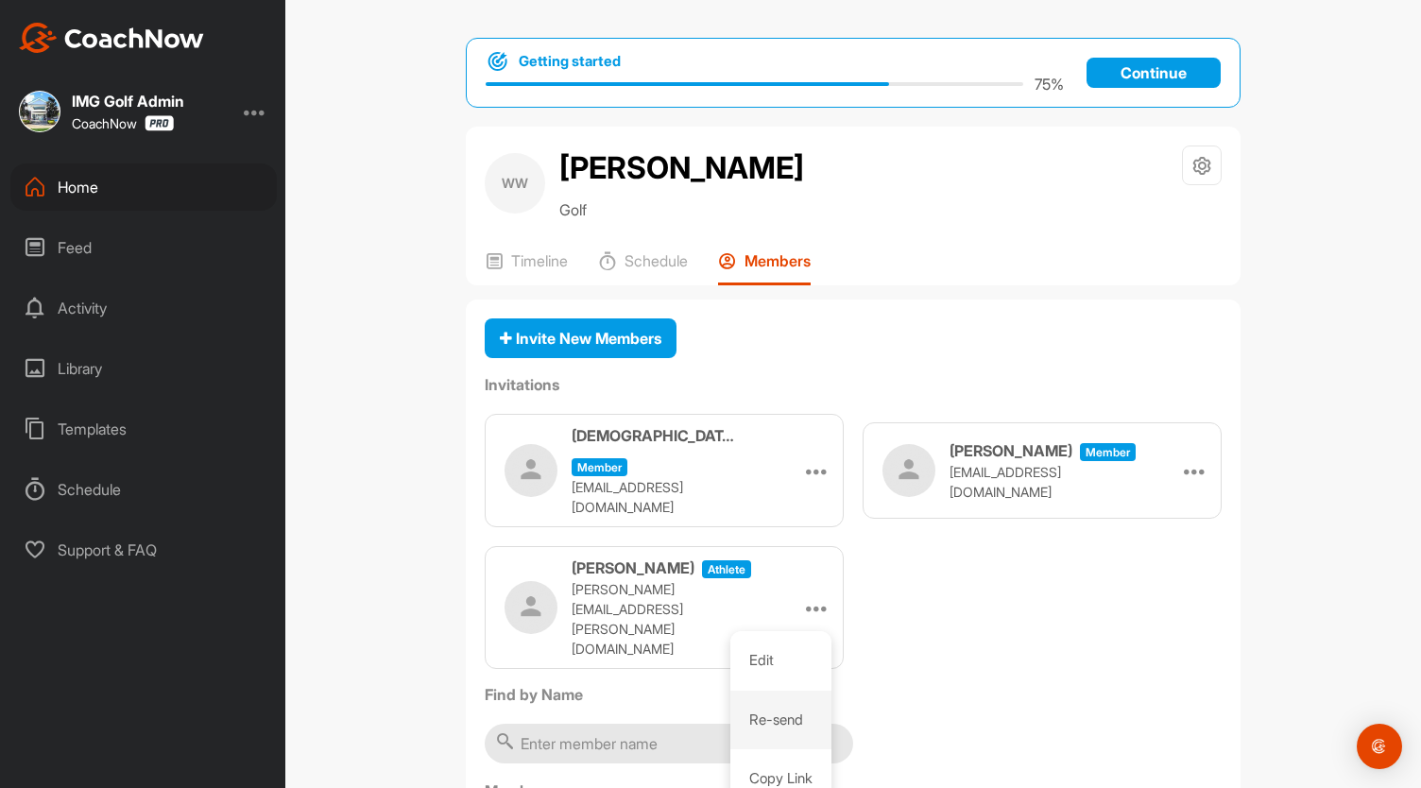
click at [798, 707] on li "Re-send" at bounding box center [780, 721] width 101 height 60
click at [102, 188] on div "Home" at bounding box center [143, 186] width 266 height 47
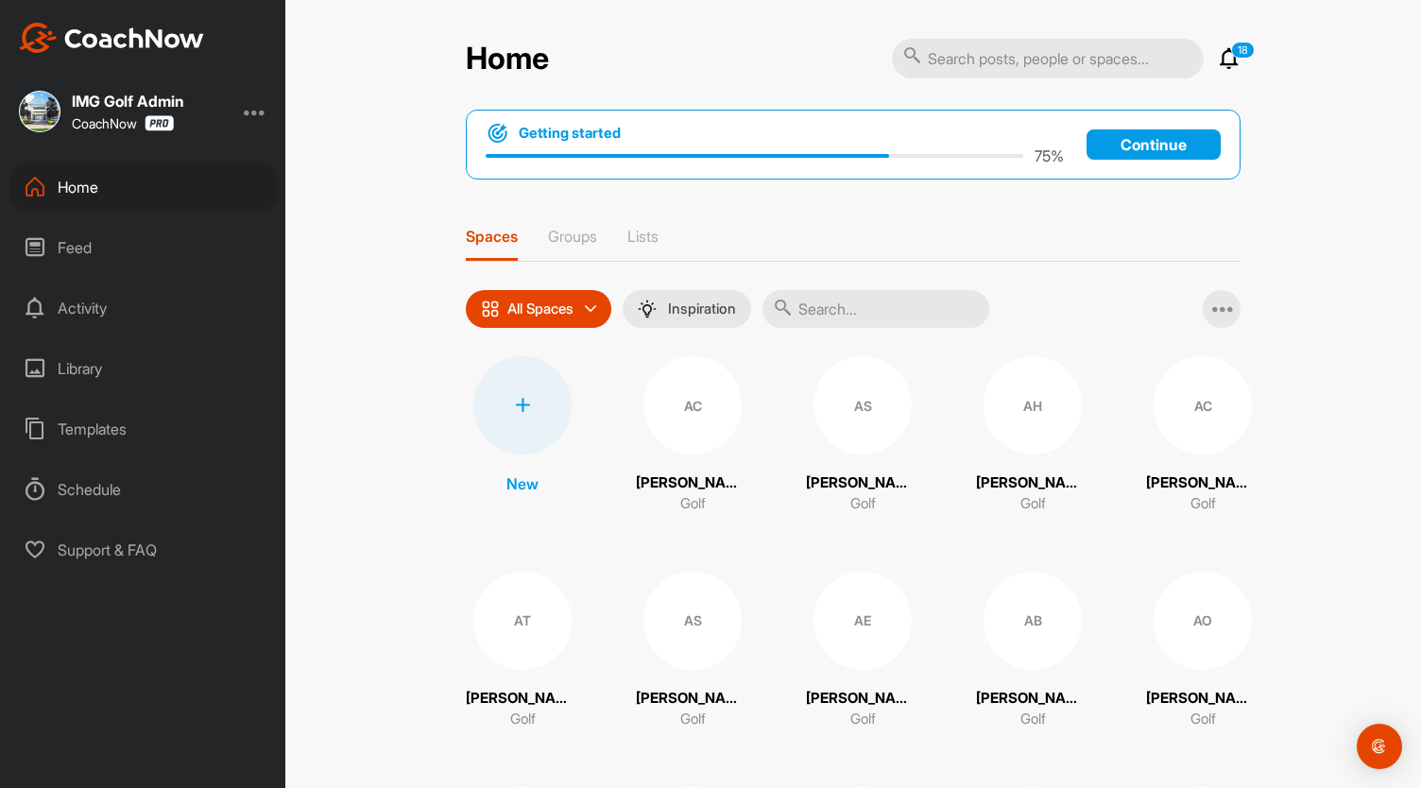
click at [835, 292] on input "text" at bounding box center [876, 309] width 227 height 38
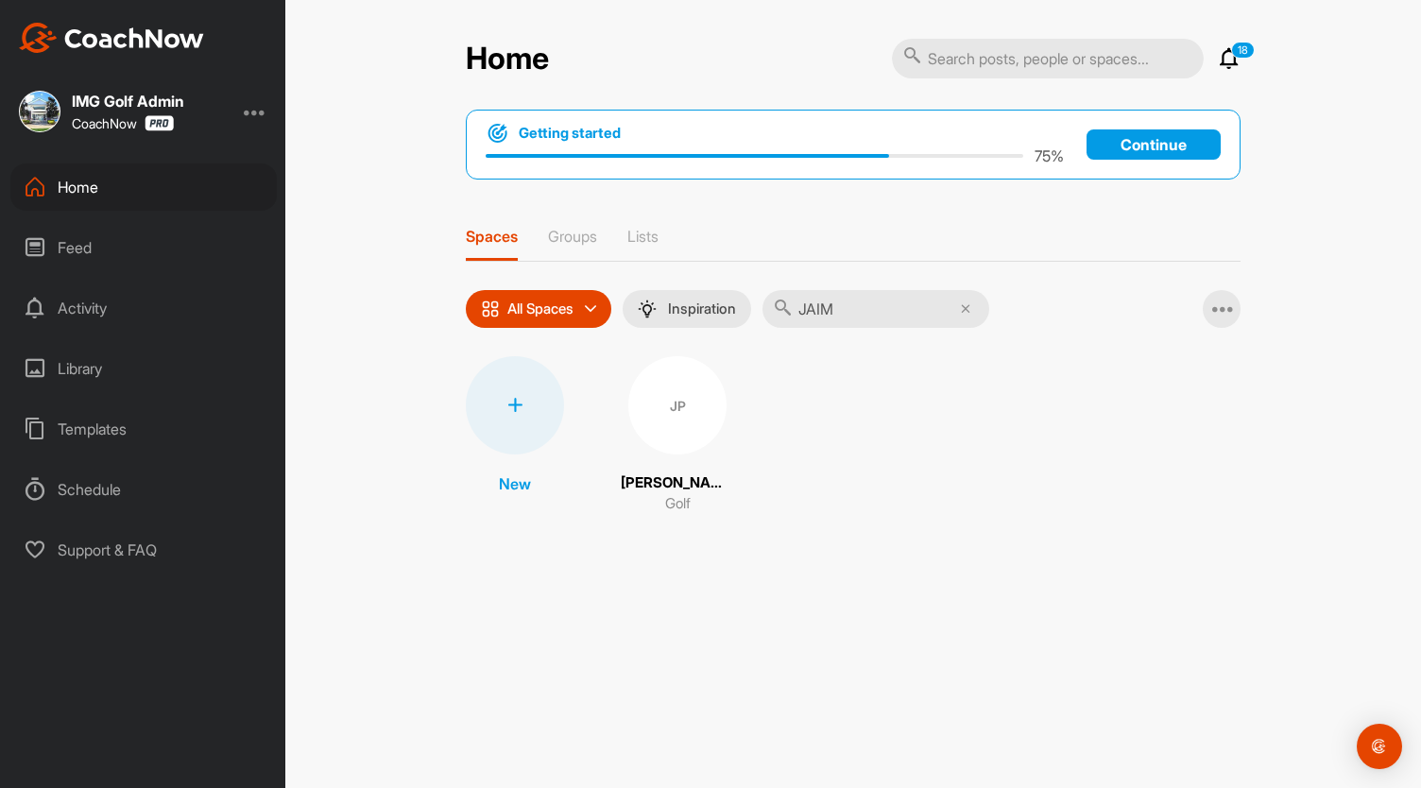
type input "JAIM"
click at [663, 403] on div "JP" at bounding box center [677, 405] width 98 height 98
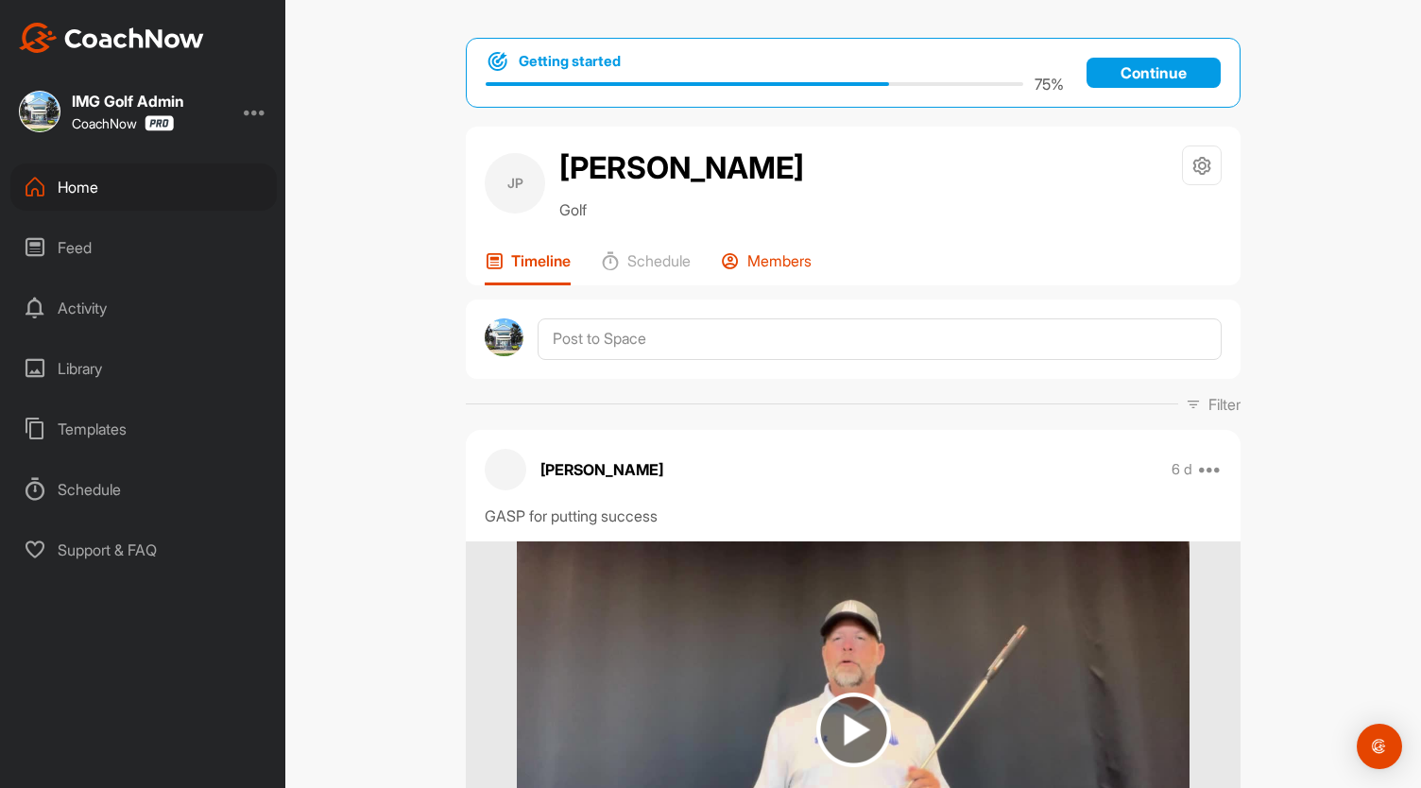
click at [754, 270] on p "Members" at bounding box center [779, 260] width 64 height 19
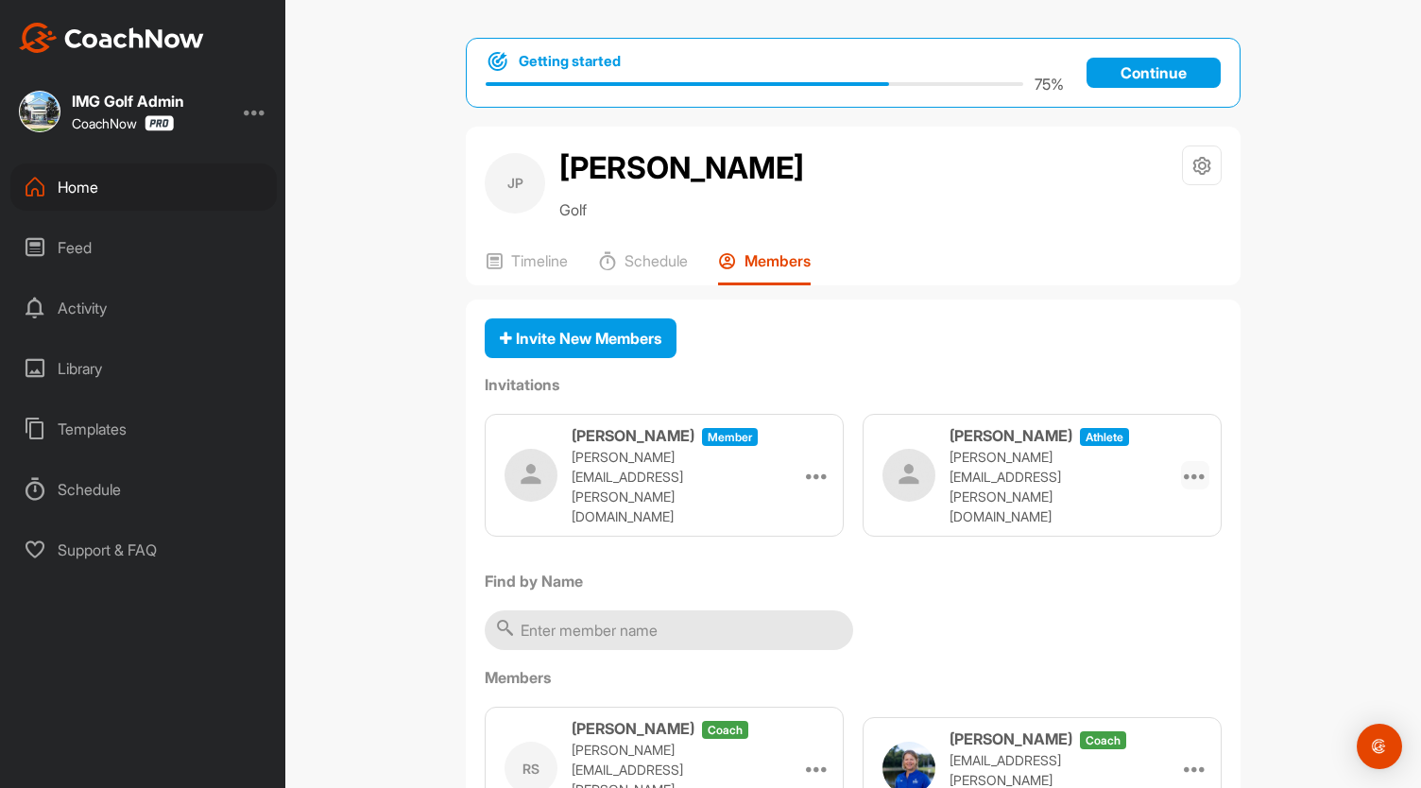
click at [1189, 487] on icon at bounding box center [1195, 475] width 23 height 23
click at [1132, 618] on li "Re-send" at bounding box center [1158, 588] width 101 height 60
click at [1185, 487] on icon at bounding box center [1195, 475] width 23 height 23
click at [1140, 618] on li "Re-send" at bounding box center [1158, 588] width 101 height 60
